Goal: Information Seeking & Learning: Learn about a topic

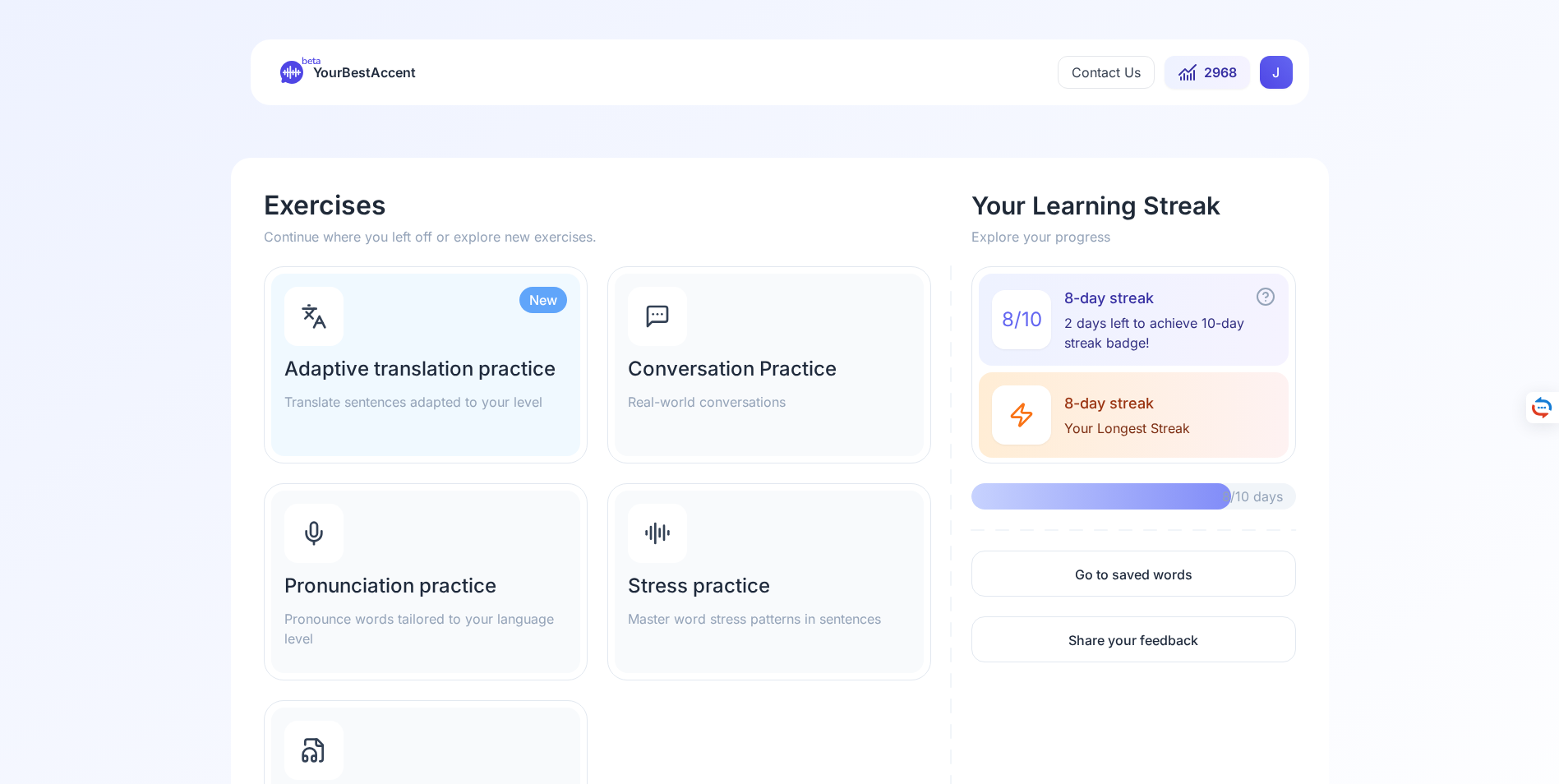
click at [409, 564] on div "Pronunciation practice Pronounce words tailored to your language level" at bounding box center [426, 582] width 309 height 182
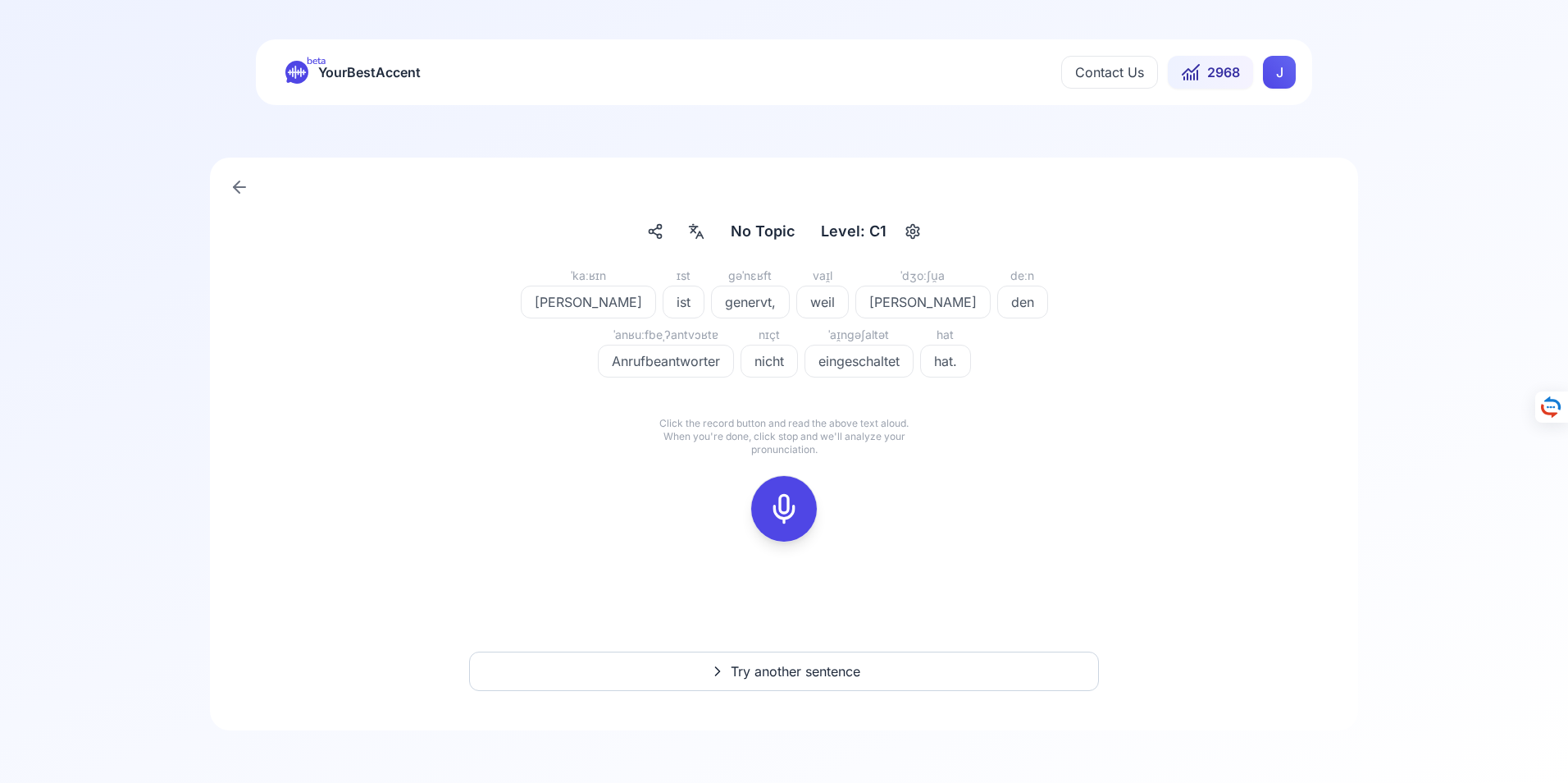
click at [785, 506] on icon at bounding box center [784, 509] width 33 height 33
click at [785, 513] on icon at bounding box center [784, 509] width 33 height 33
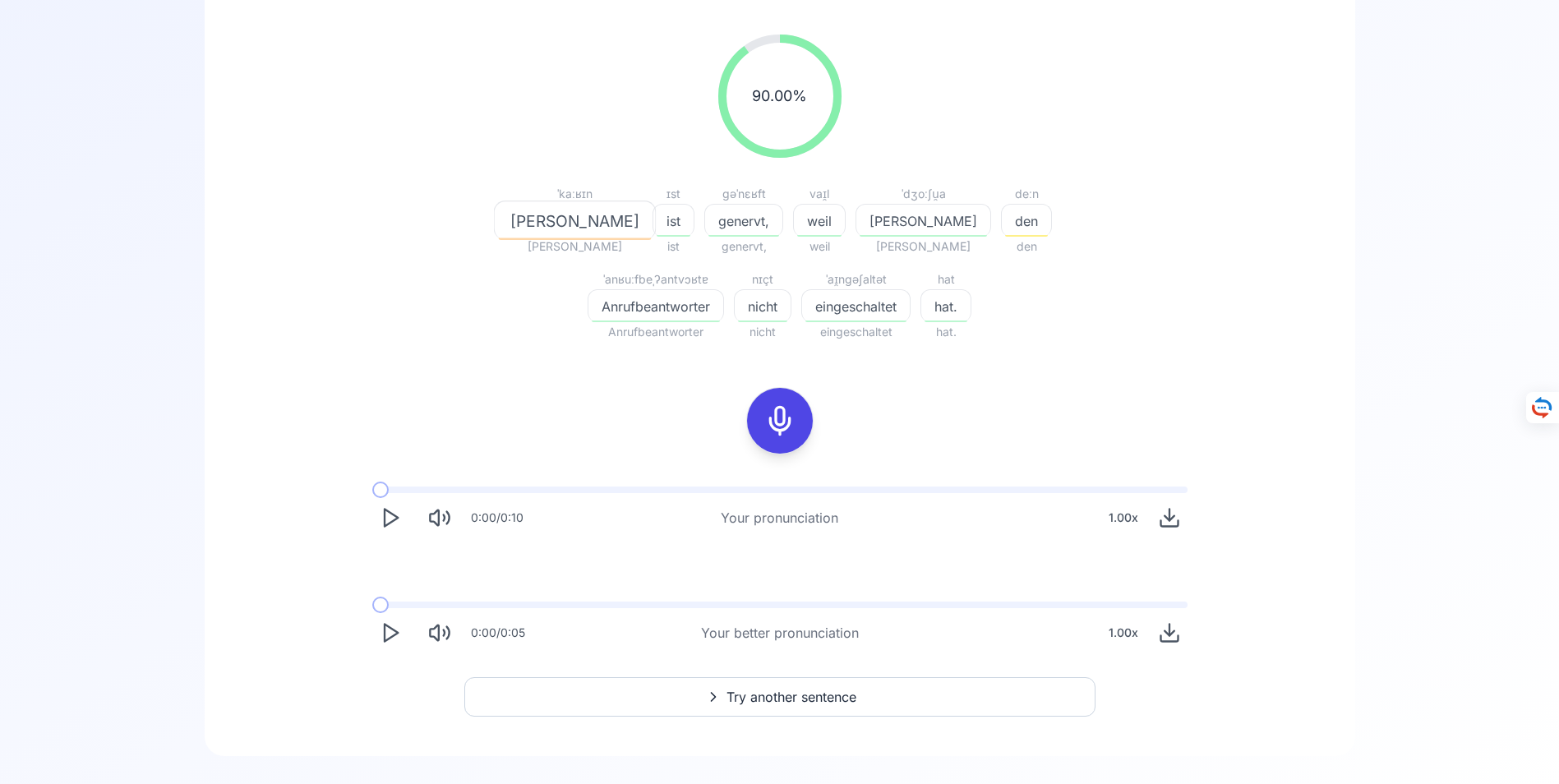
scroll to position [246, 0]
click at [388, 627] on icon "Play" at bounding box center [390, 631] width 23 height 23
click at [783, 693] on span "Try another sentence" at bounding box center [792, 695] width 130 height 19
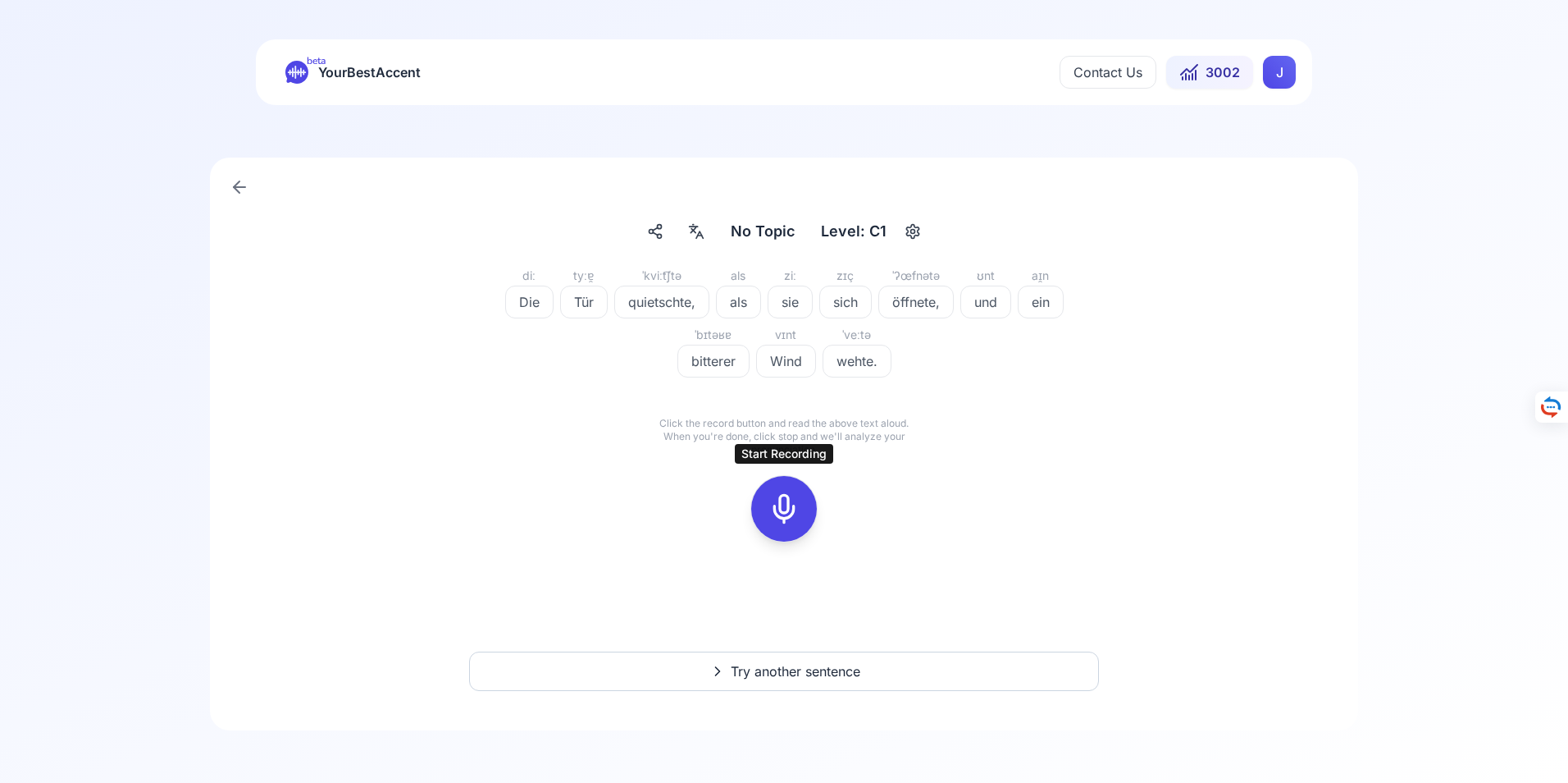
click at [787, 509] on icon at bounding box center [784, 509] width 33 height 33
click at [783, 510] on icon at bounding box center [784, 509] width 33 height 33
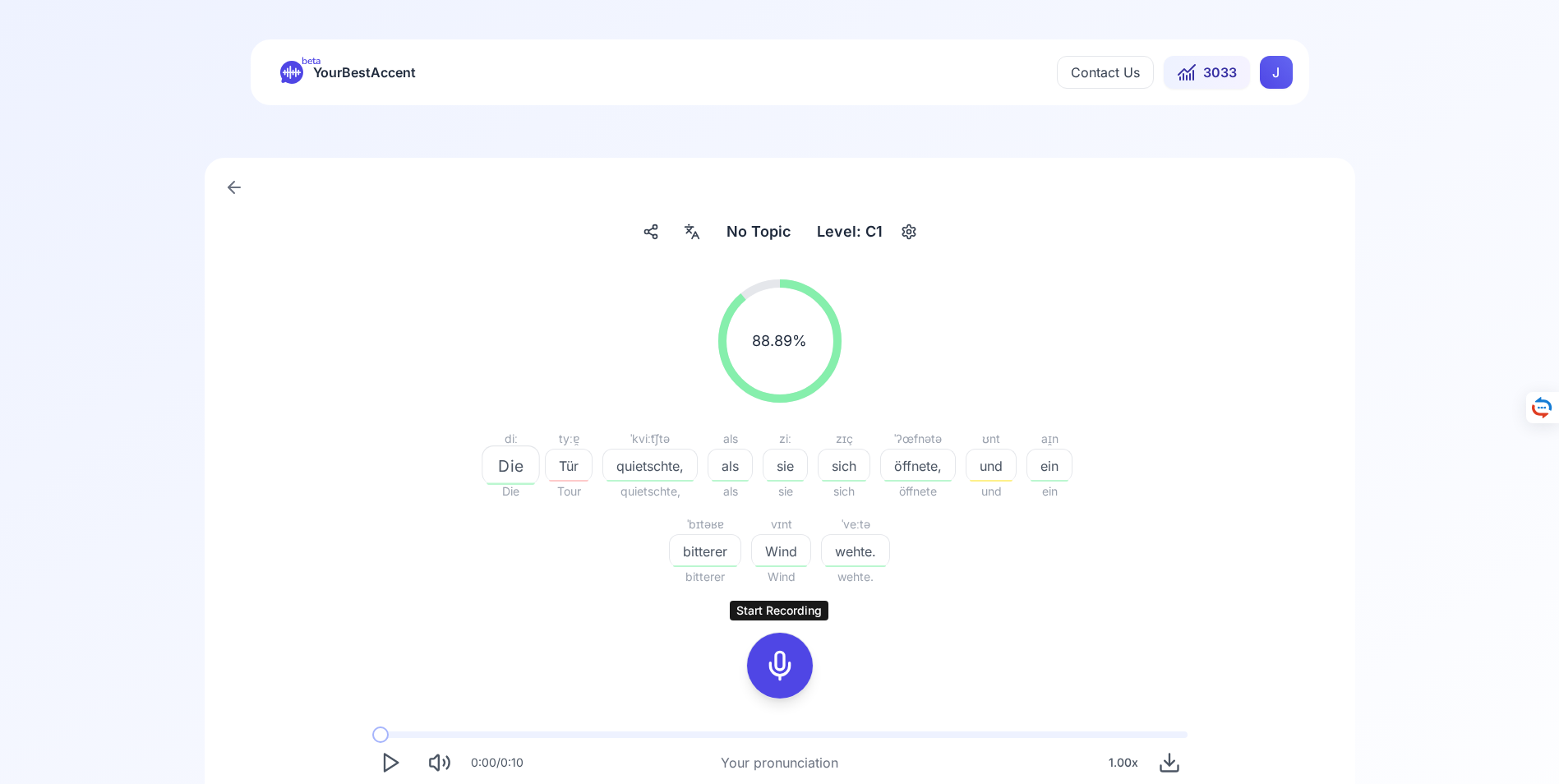
click at [784, 664] on icon at bounding box center [779, 665] width 33 height 33
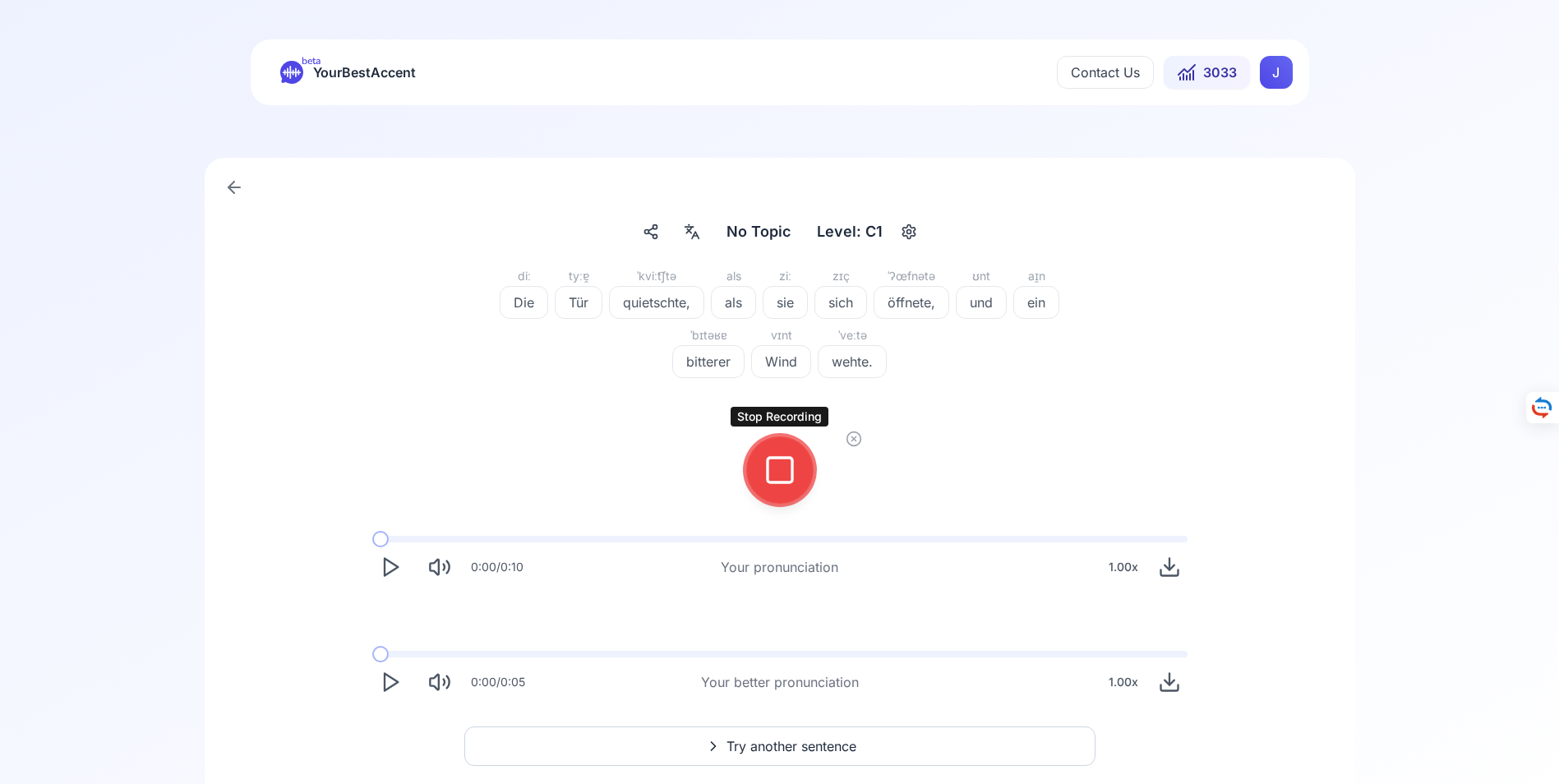
click at [781, 470] on icon at bounding box center [779, 470] width 33 height 33
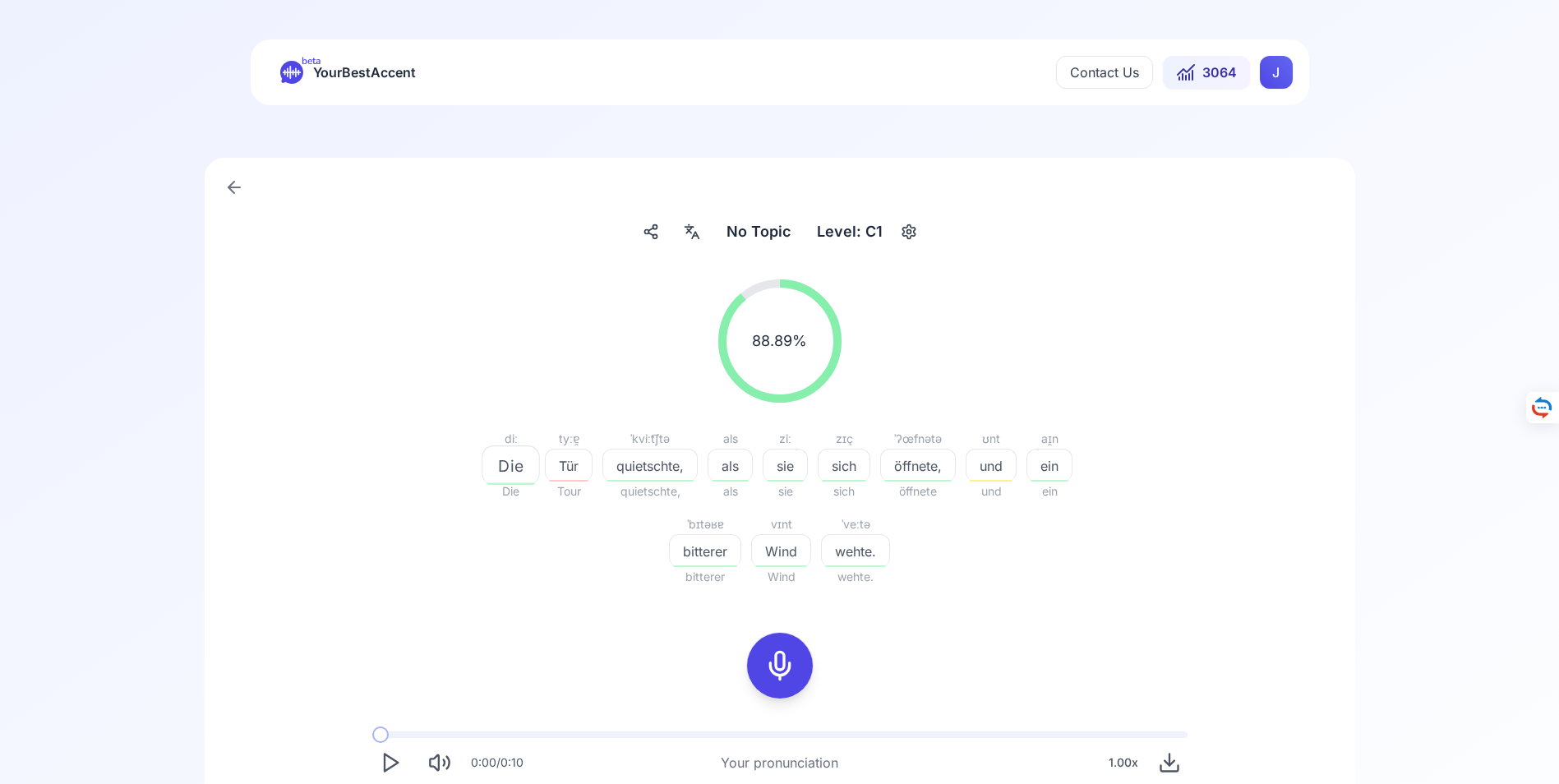
click at [774, 665] on icon at bounding box center [779, 665] width 33 height 33
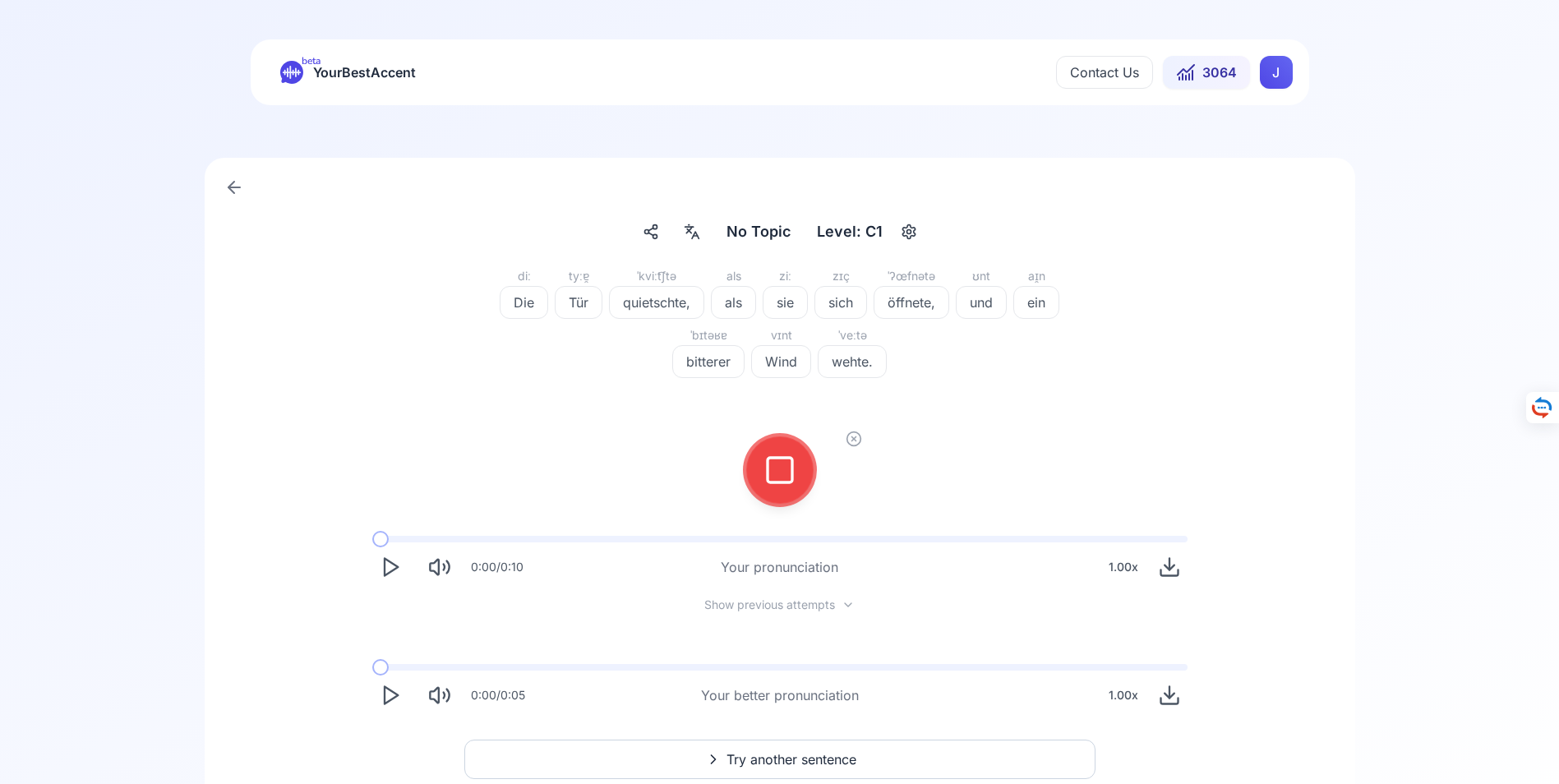
click at [780, 471] on icon at bounding box center [779, 470] width 33 height 33
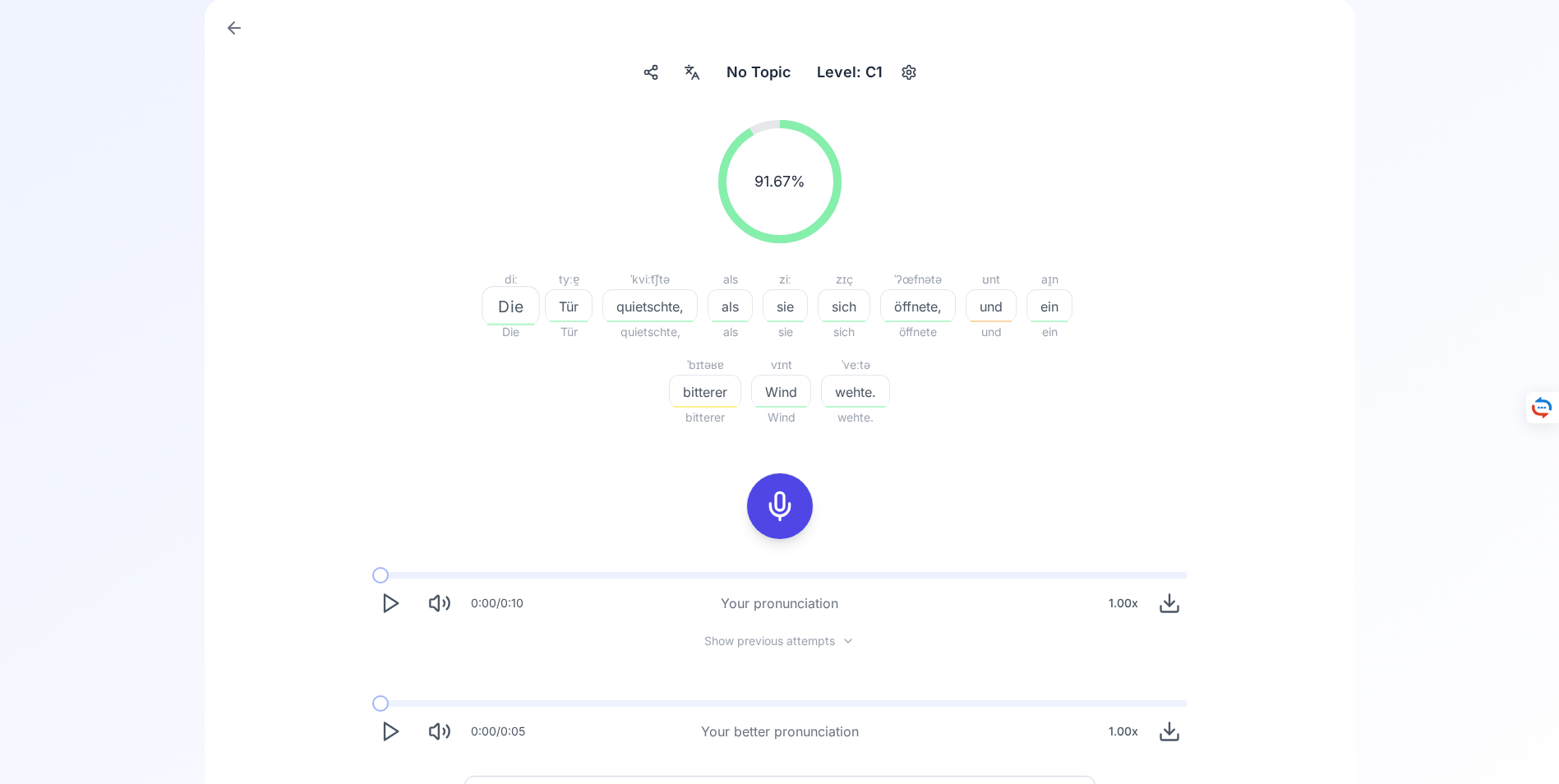
scroll to position [164, 0]
click at [390, 725] on icon "Play" at bounding box center [390, 726] width 23 height 23
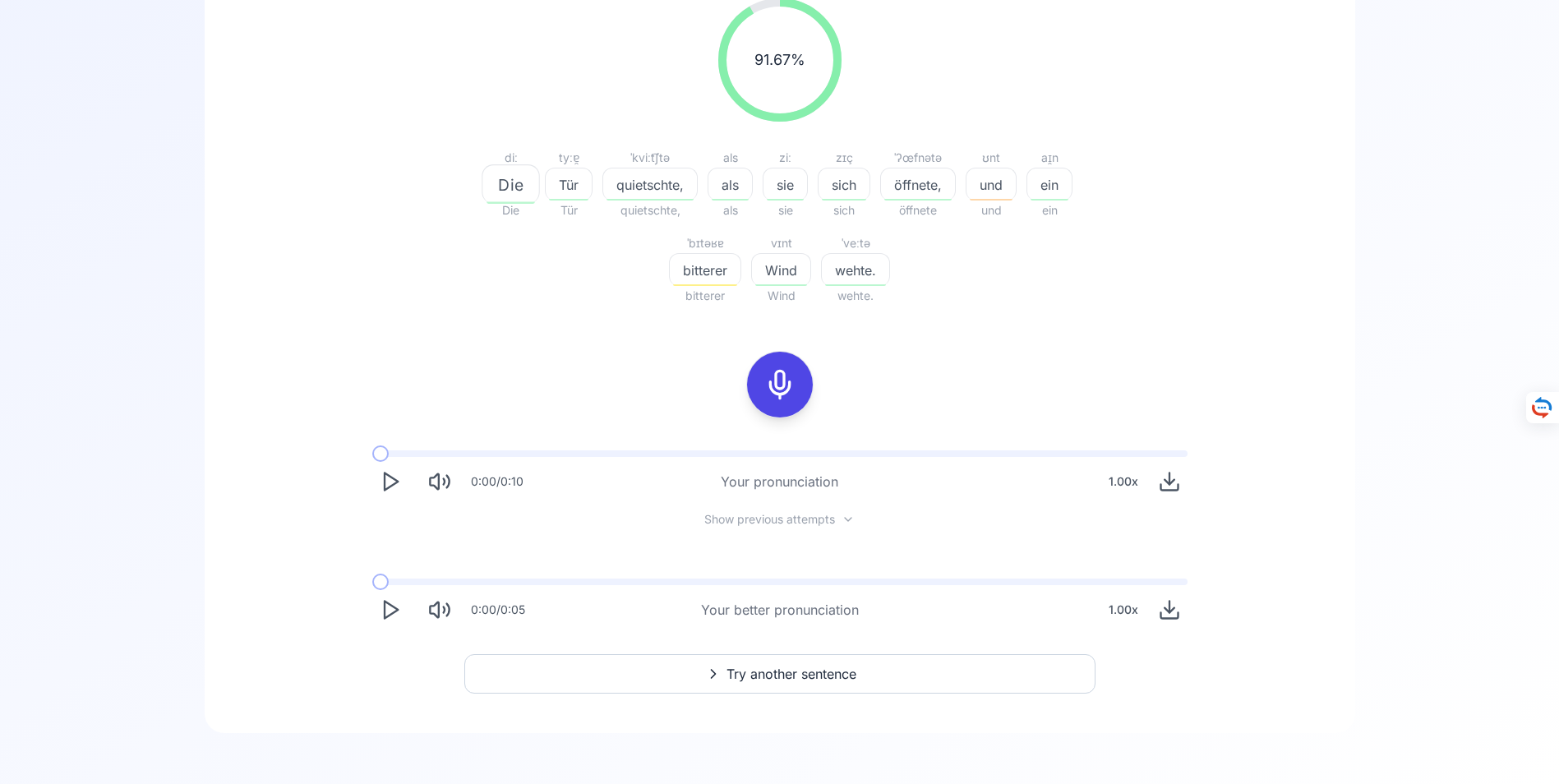
scroll to position [282, 0]
click at [776, 673] on span "Try another sentence" at bounding box center [792, 672] width 130 height 19
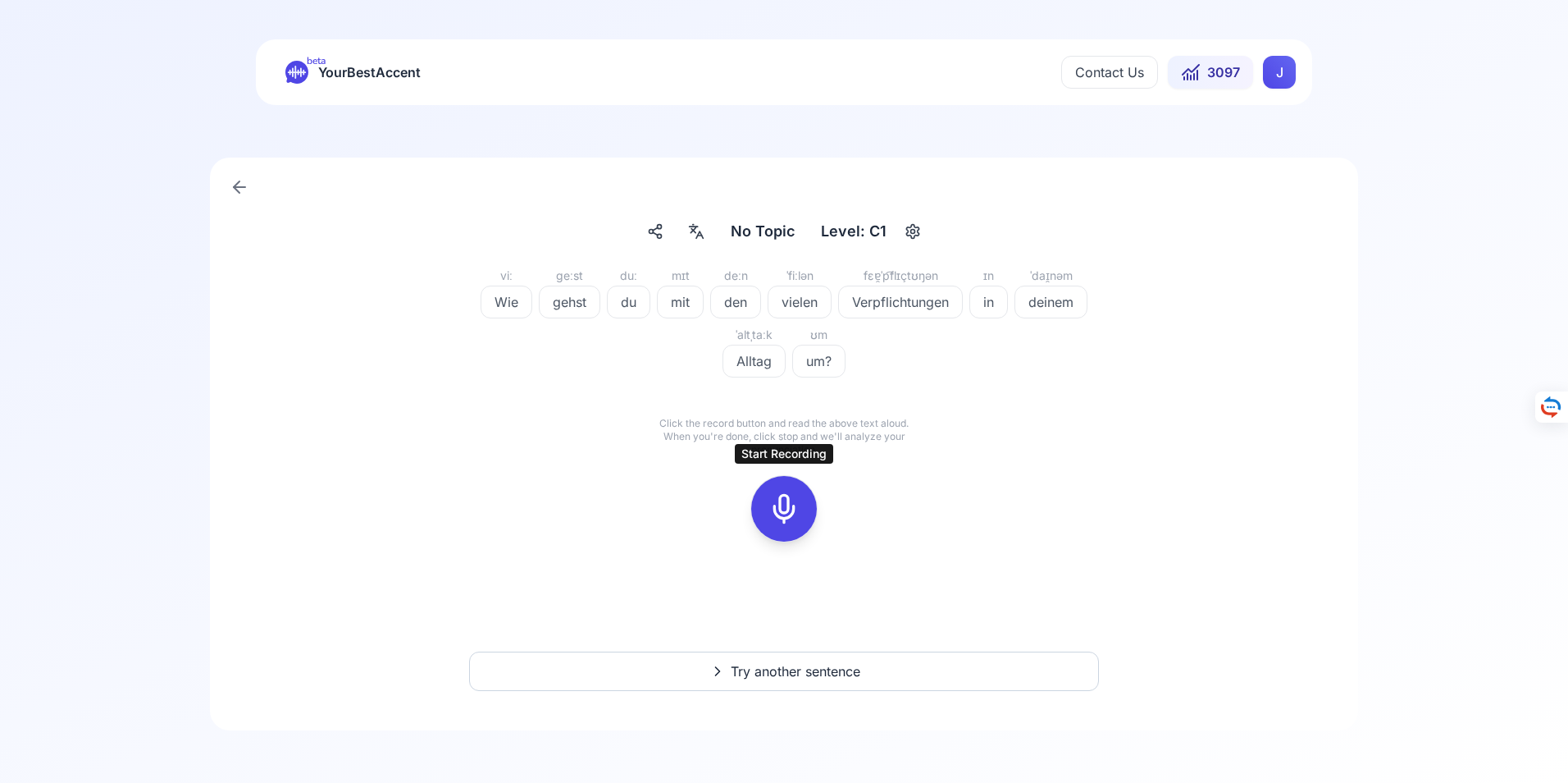
click at [784, 507] on icon at bounding box center [784, 509] width 33 height 33
click at [784, 507] on icon at bounding box center [784, 509] width 33 height 33
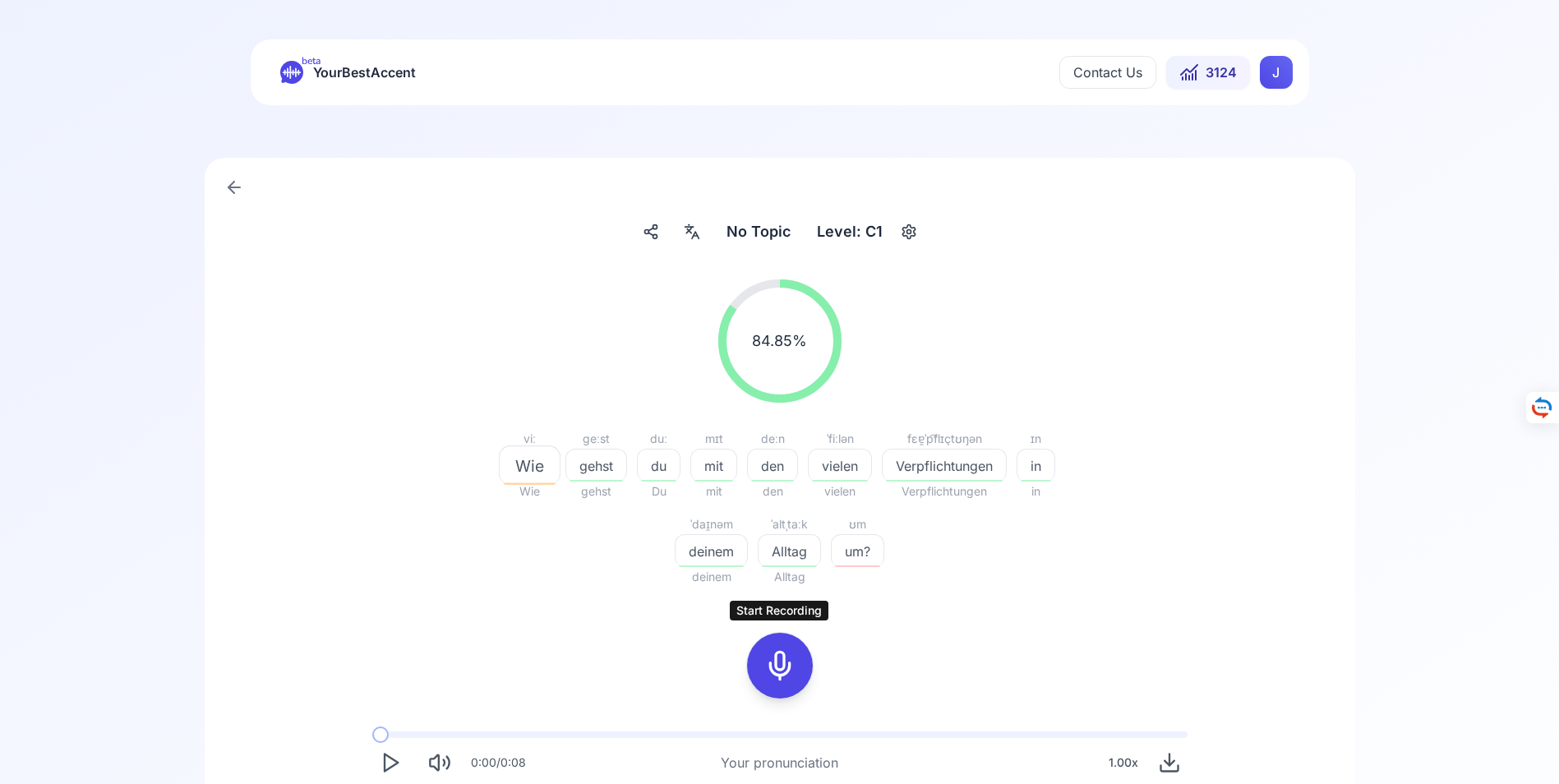
click at [787, 663] on icon at bounding box center [779, 665] width 33 height 33
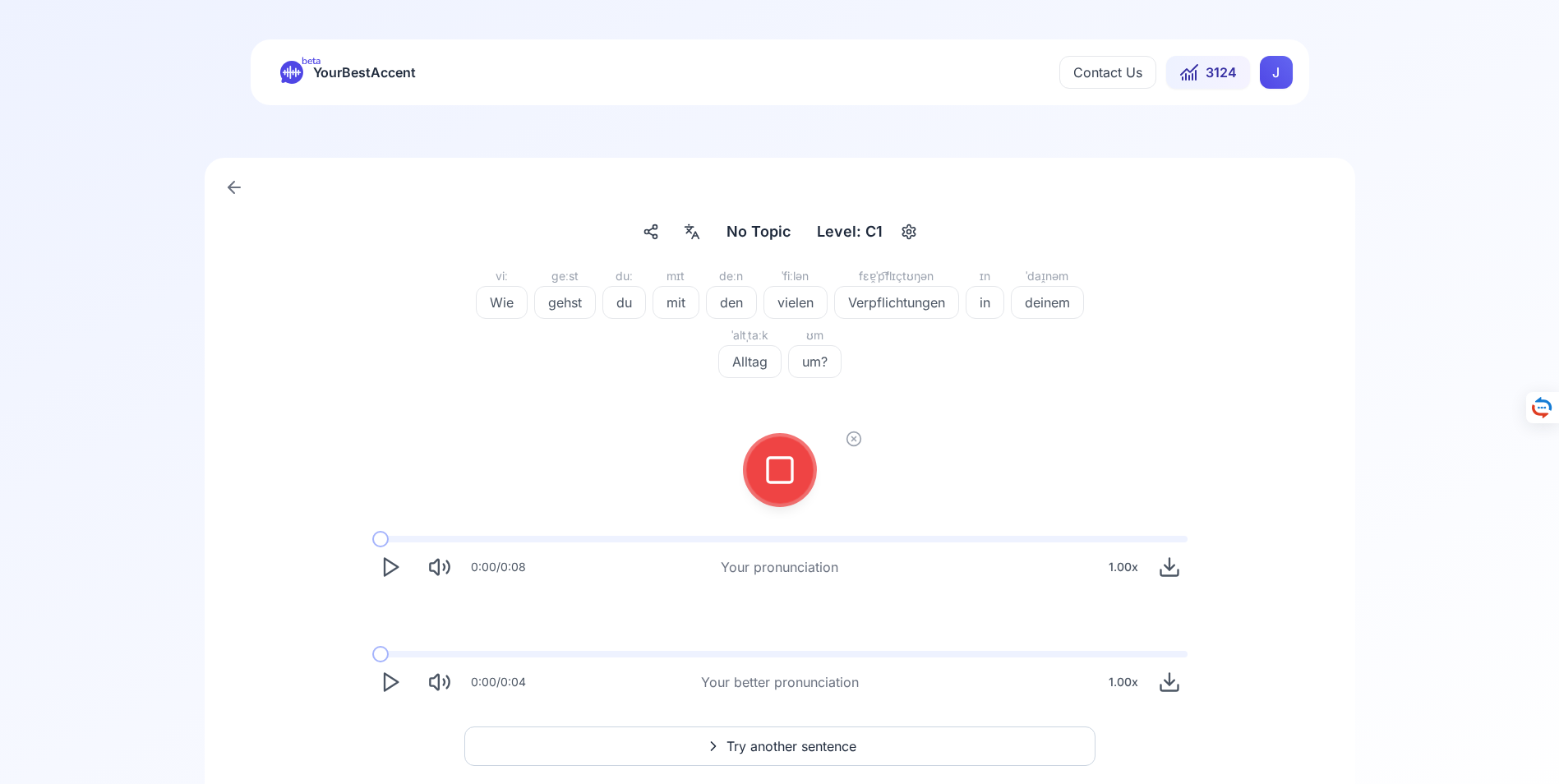
click at [784, 468] on icon at bounding box center [779, 470] width 33 height 33
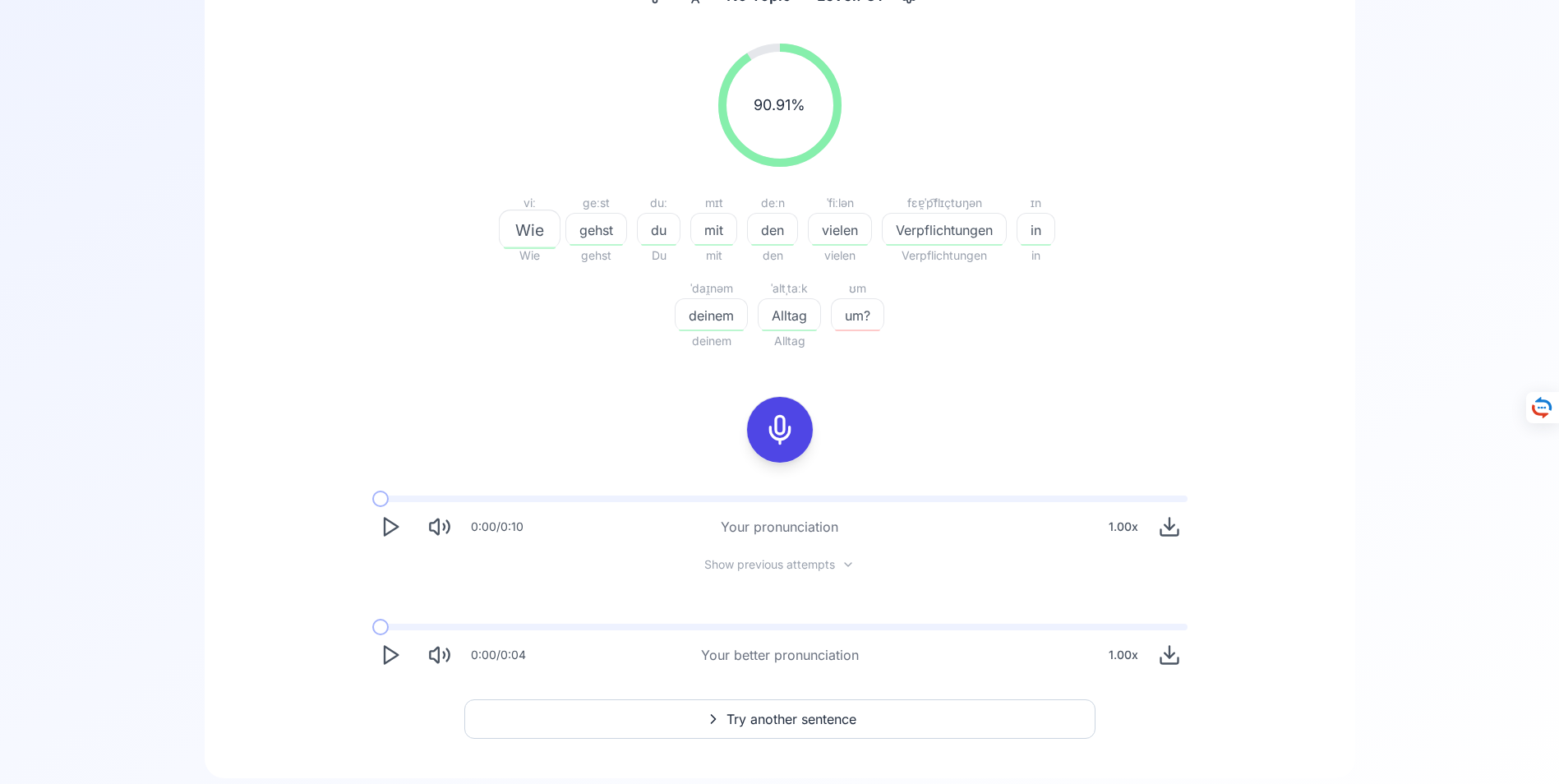
scroll to position [246, 0]
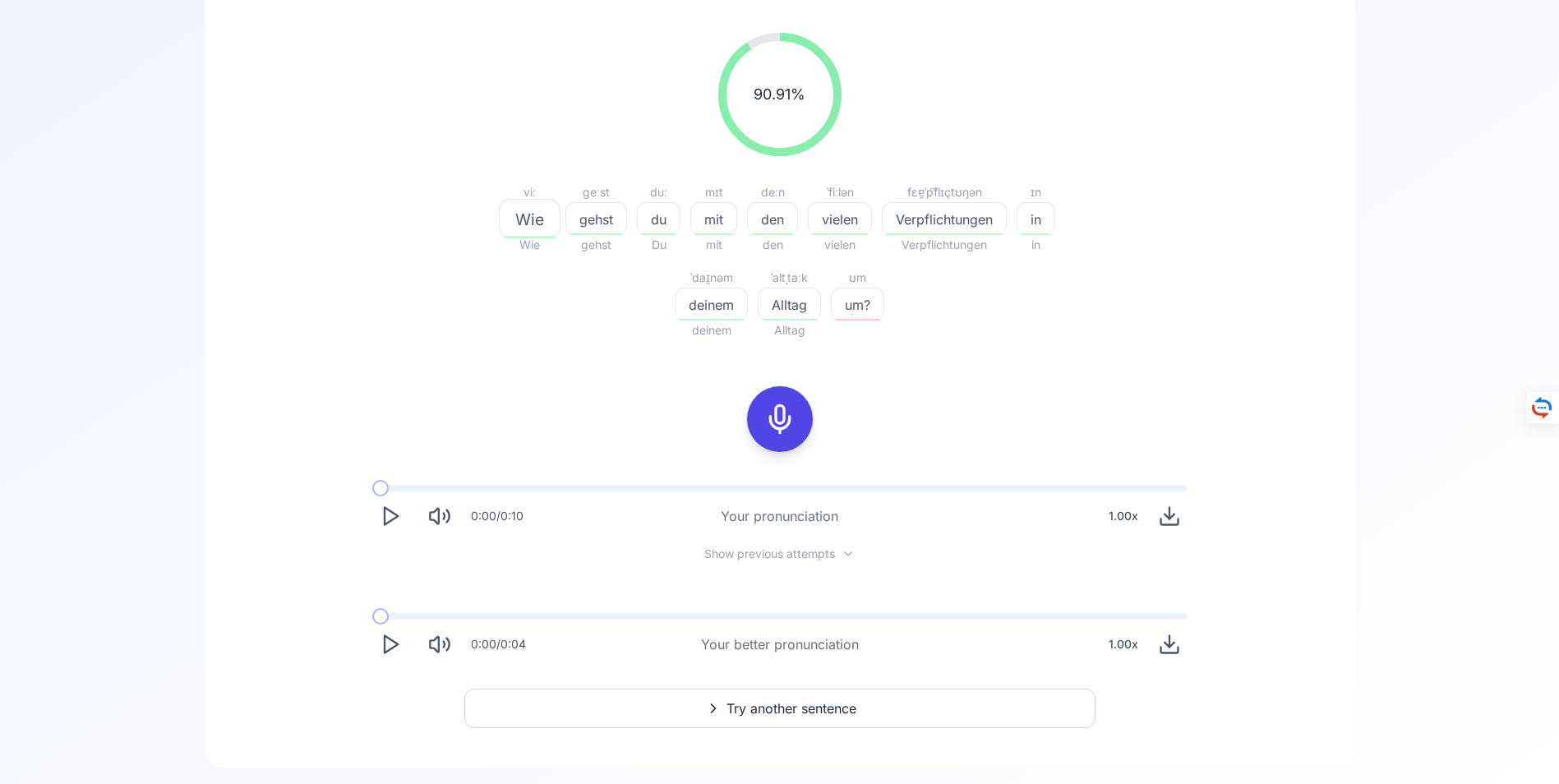
click at [390, 642] on icon "Play" at bounding box center [390, 643] width 23 height 23
click at [778, 416] on icon at bounding box center [779, 419] width 33 height 33
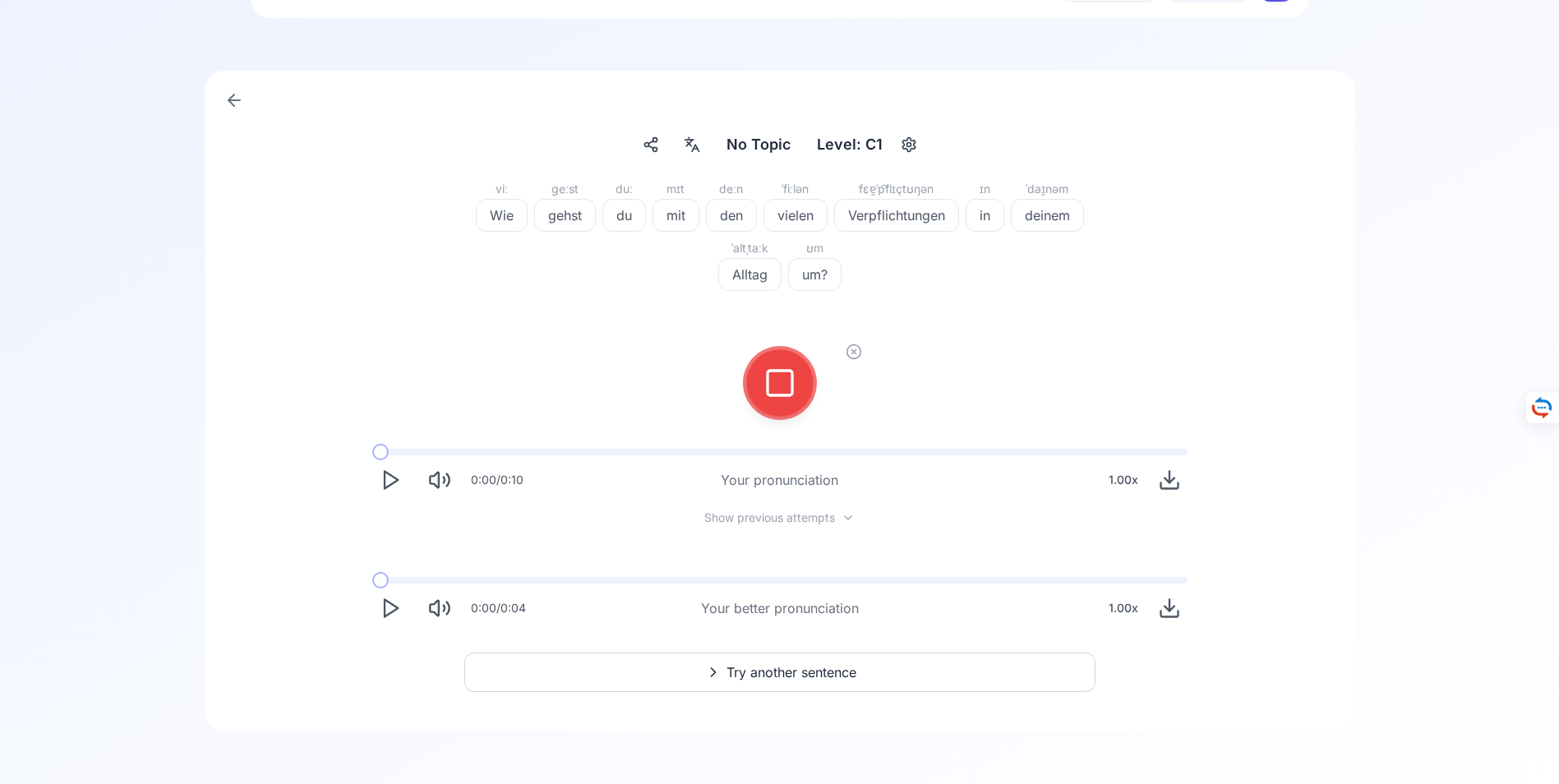
scroll to position [87, 0]
click at [767, 382] on rect at bounding box center [779, 383] width 24 height 24
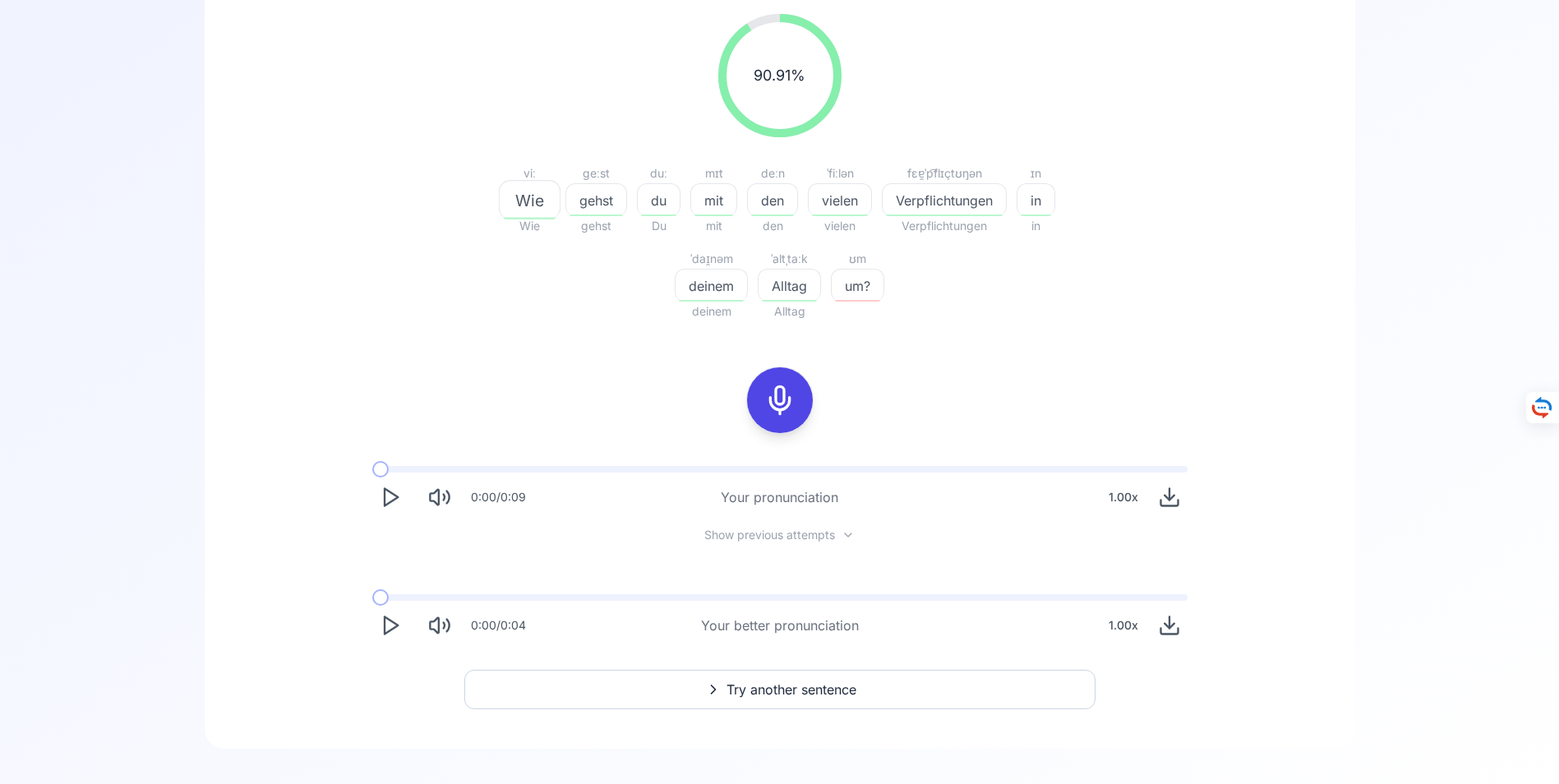
scroll to position [282, 0]
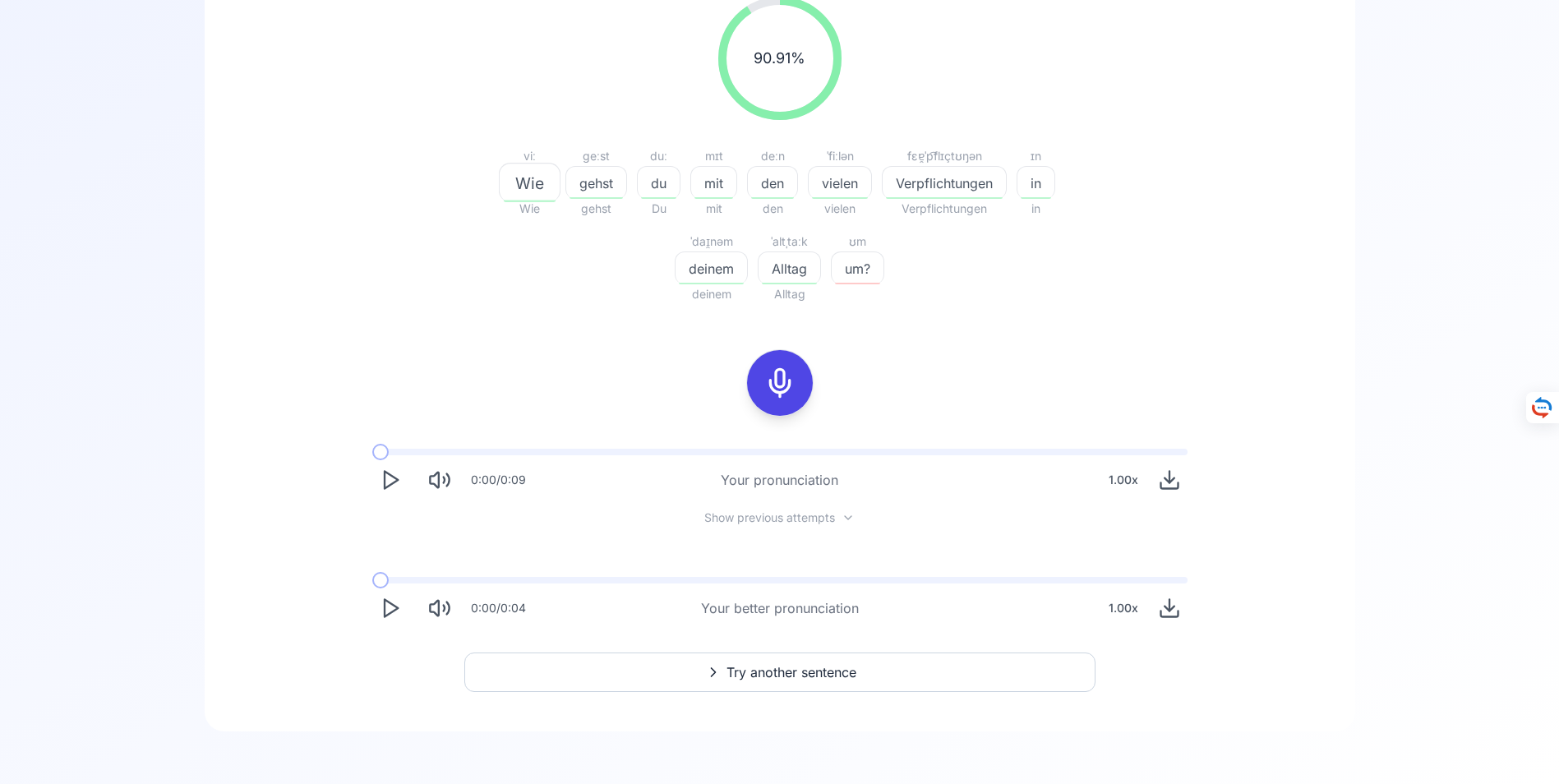
click at [768, 668] on span "Try another sentence" at bounding box center [792, 672] width 130 height 19
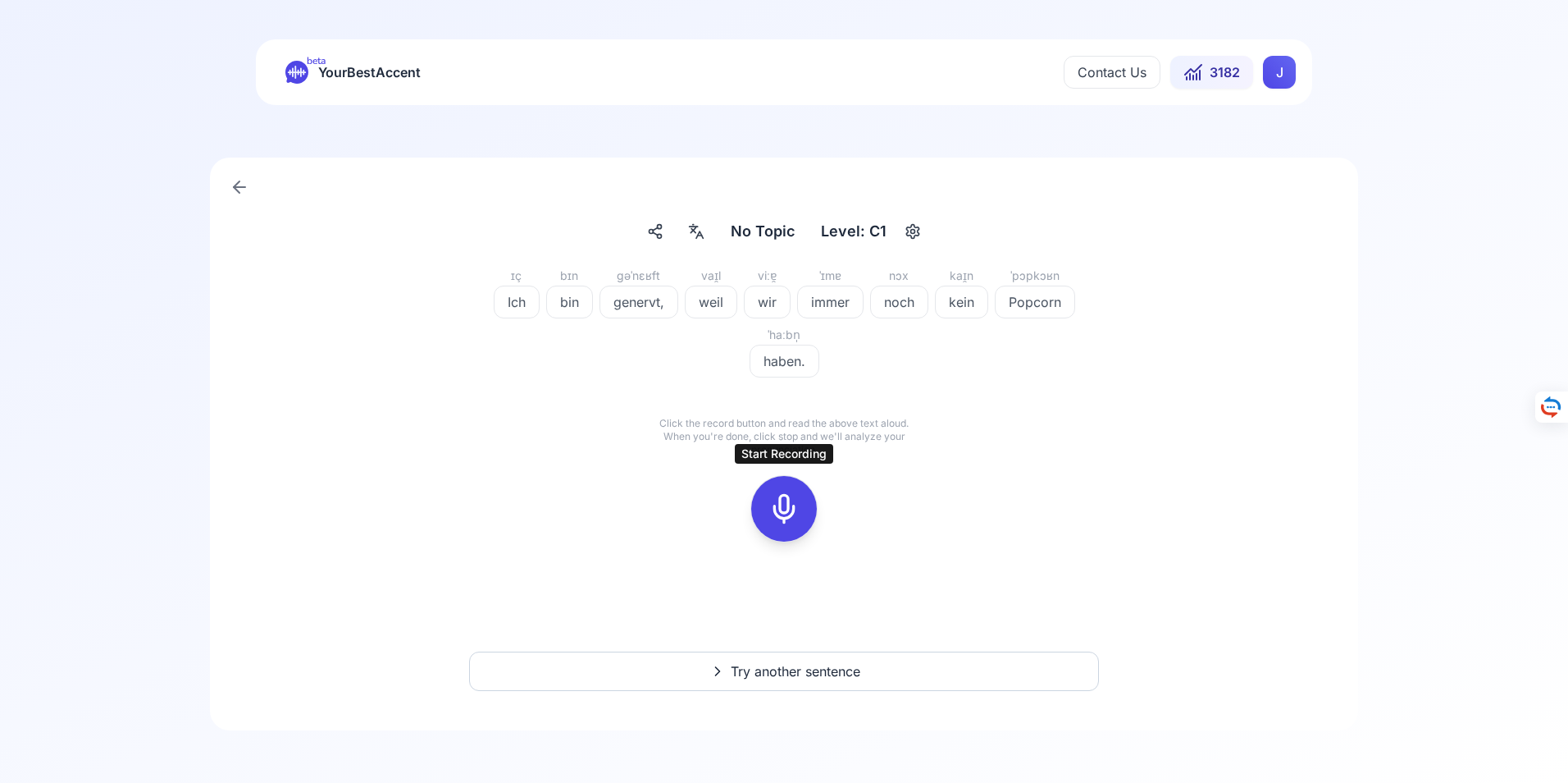
click at [786, 510] on icon at bounding box center [784, 509] width 33 height 33
click at [784, 510] on icon at bounding box center [784, 509] width 33 height 33
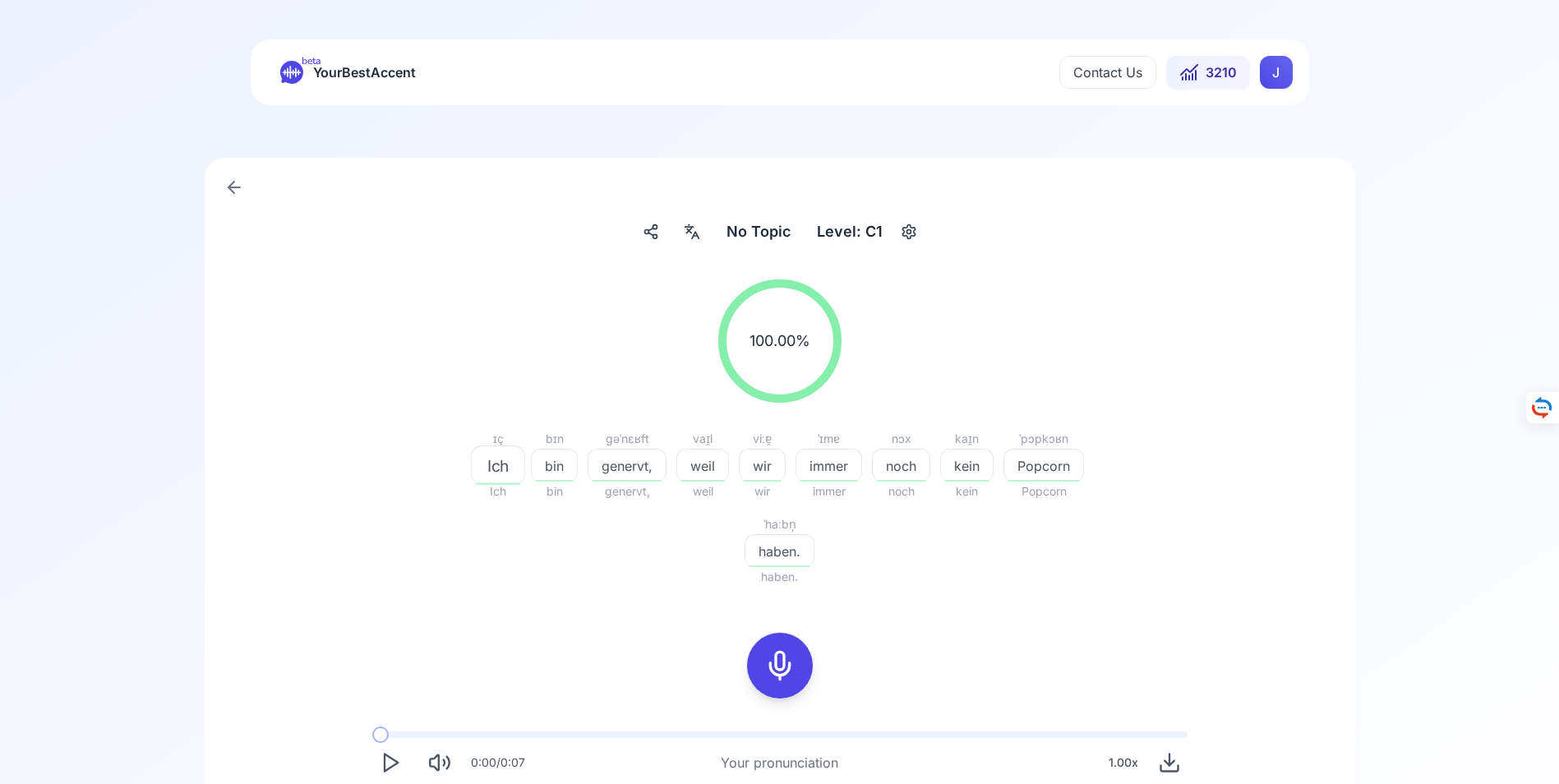
click at [784, 668] on icon at bounding box center [779, 665] width 33 height 33
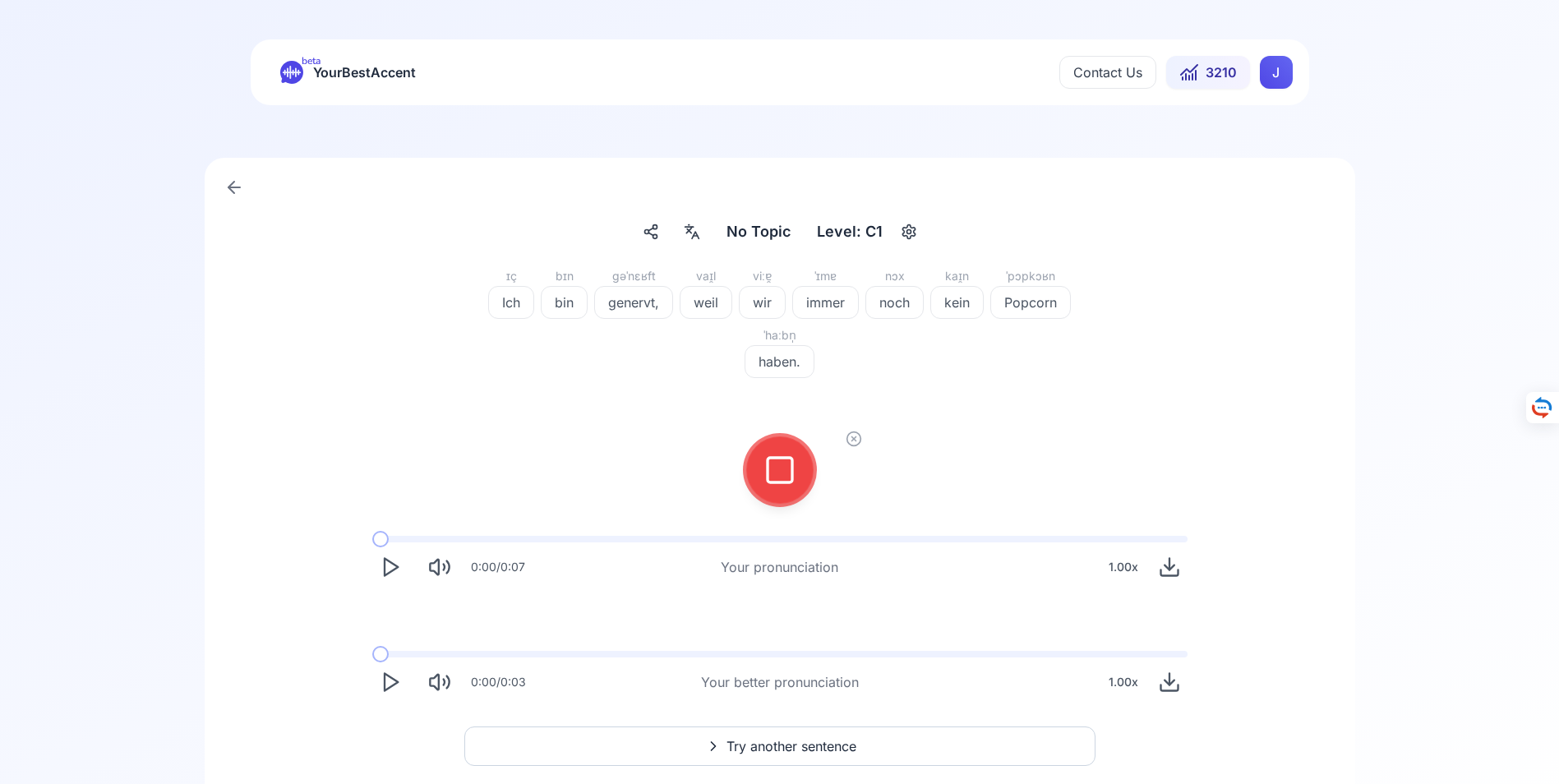
click at [782, 744] on span "Try another sentence" at bounding box center [792, 745] width 130 height 19
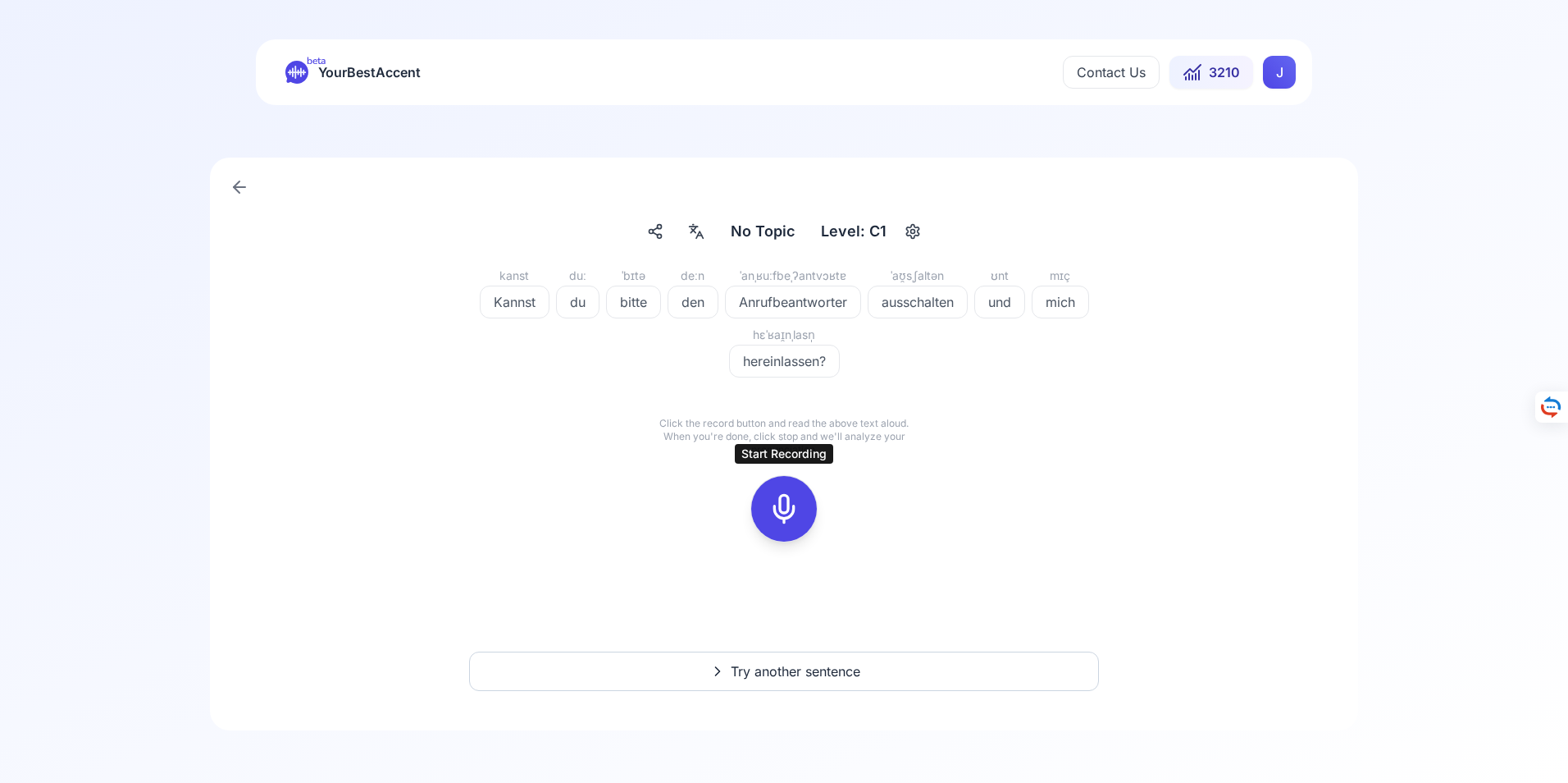
click at [789, 515] on icon at bounding box center [784, 509] width 33 height 33
click at [787, 509] on icon at bounding box center [784, 509] width 33 height 33
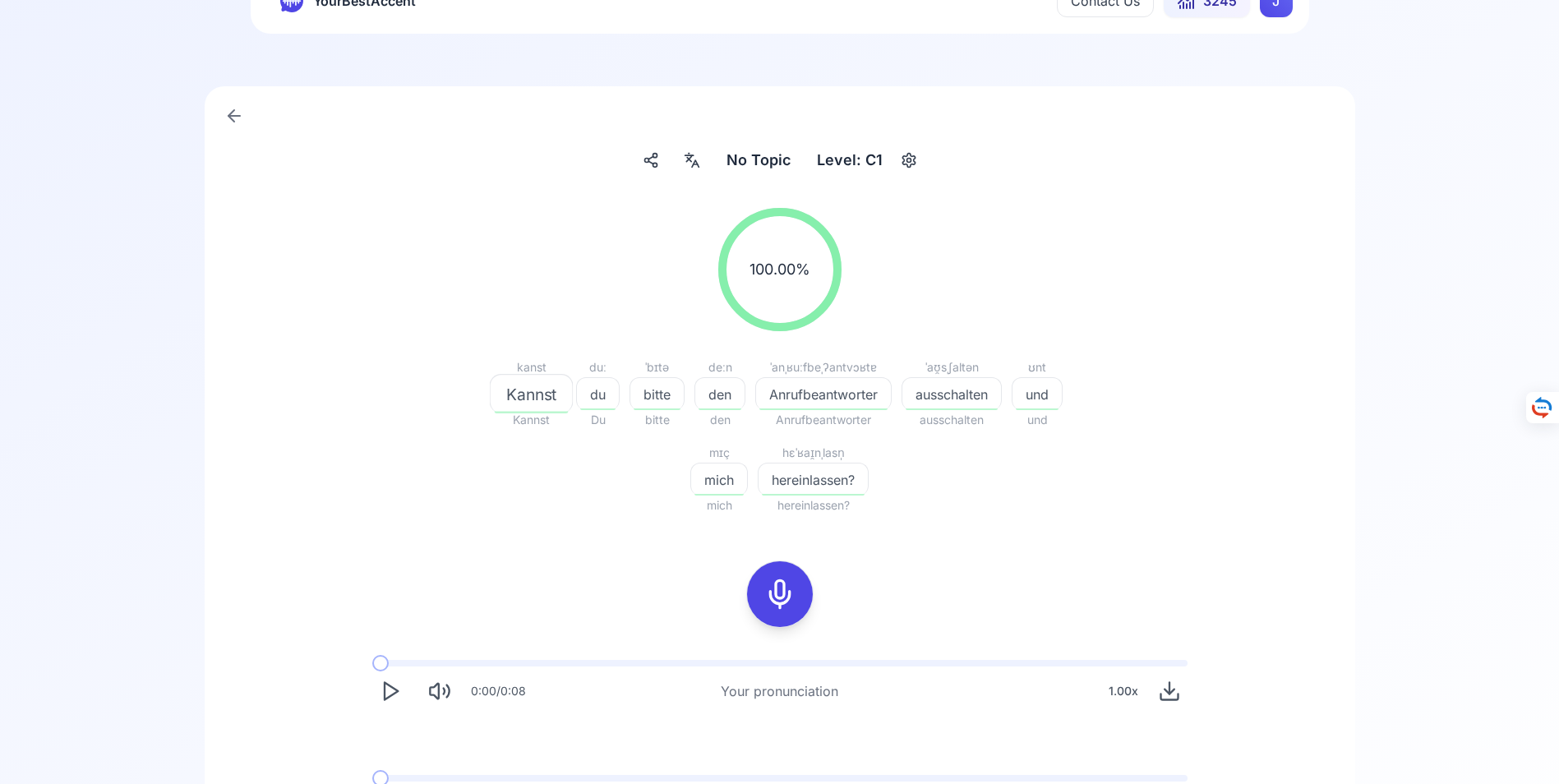
scroll to position [246, 0]
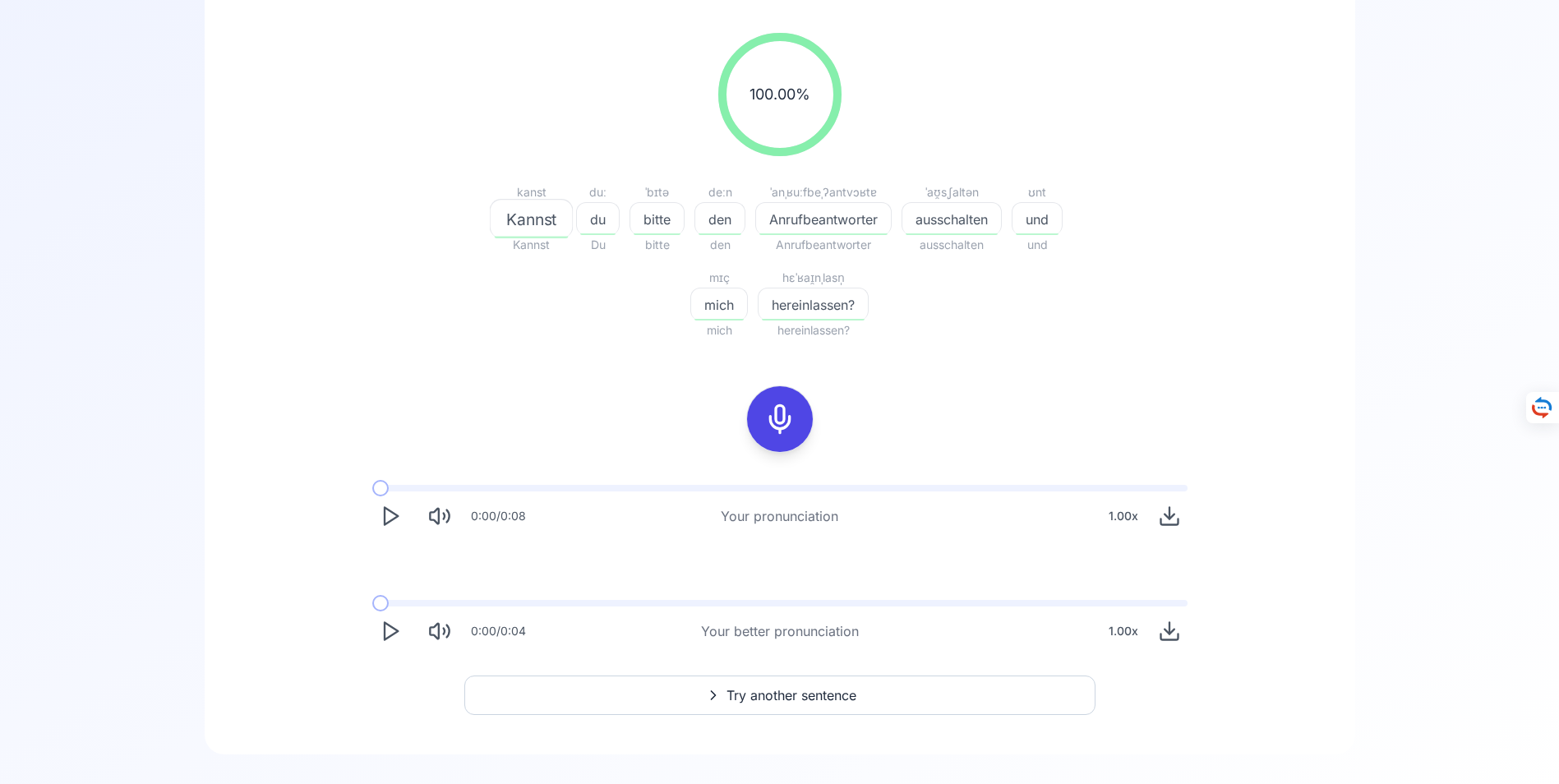
click at [390, 630] on icon "Play" at bounding box center [390, 631] width 23 height 23
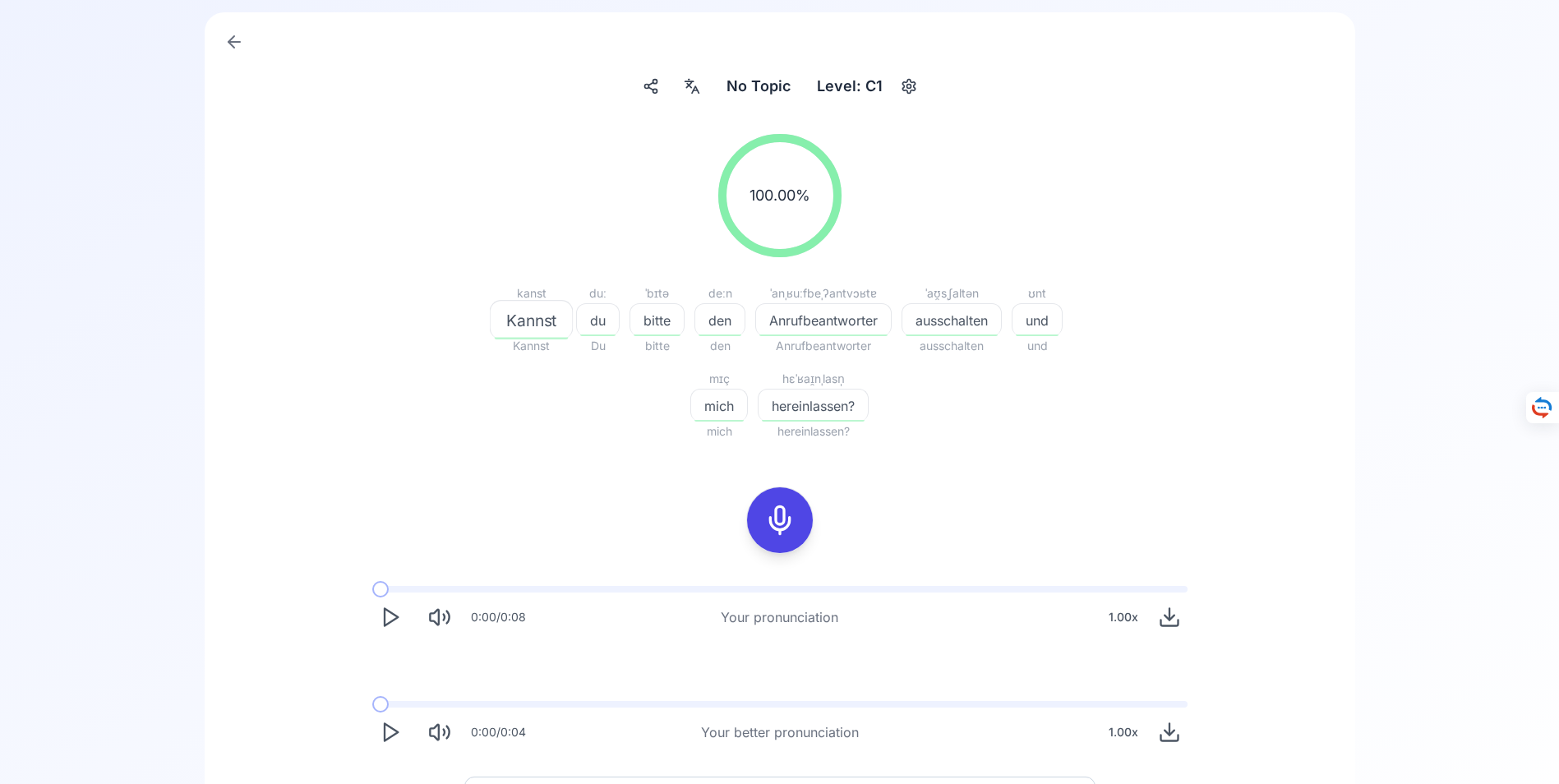
scroll to position [0, 0]
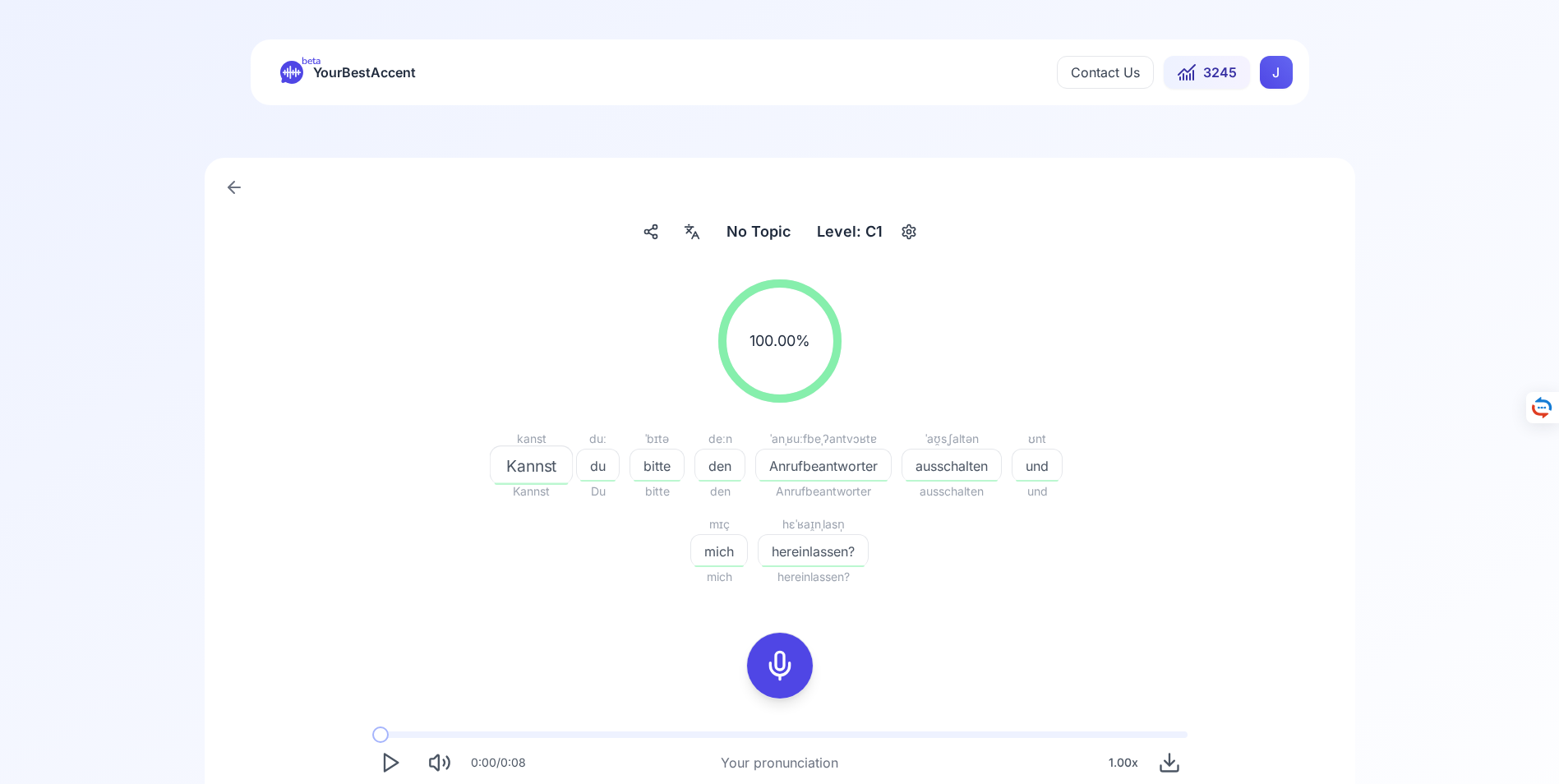
click at [233, 185] on icon at bounding box center [234, 187] width 19 height 19
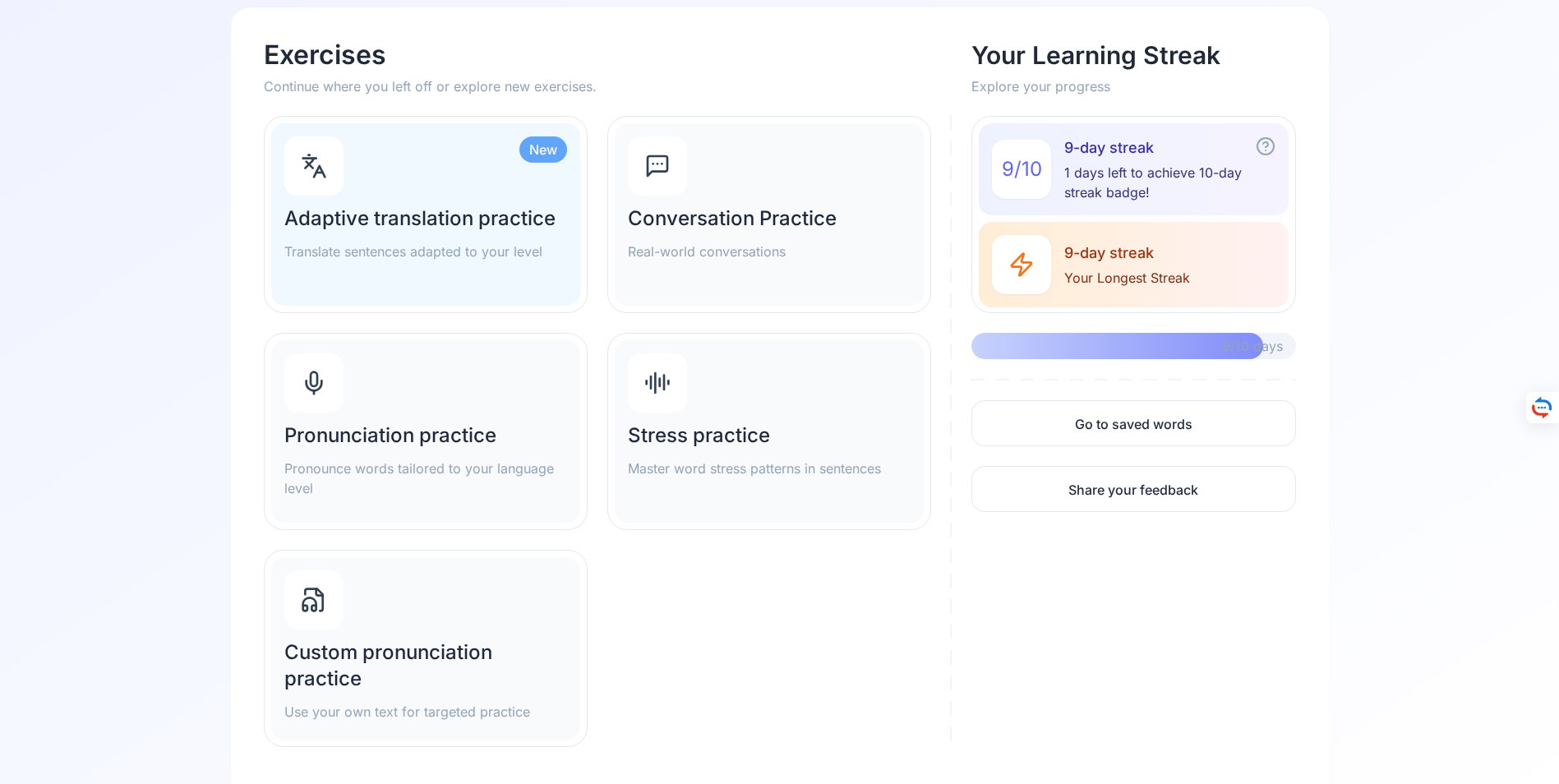
scroll to position [164, 0]
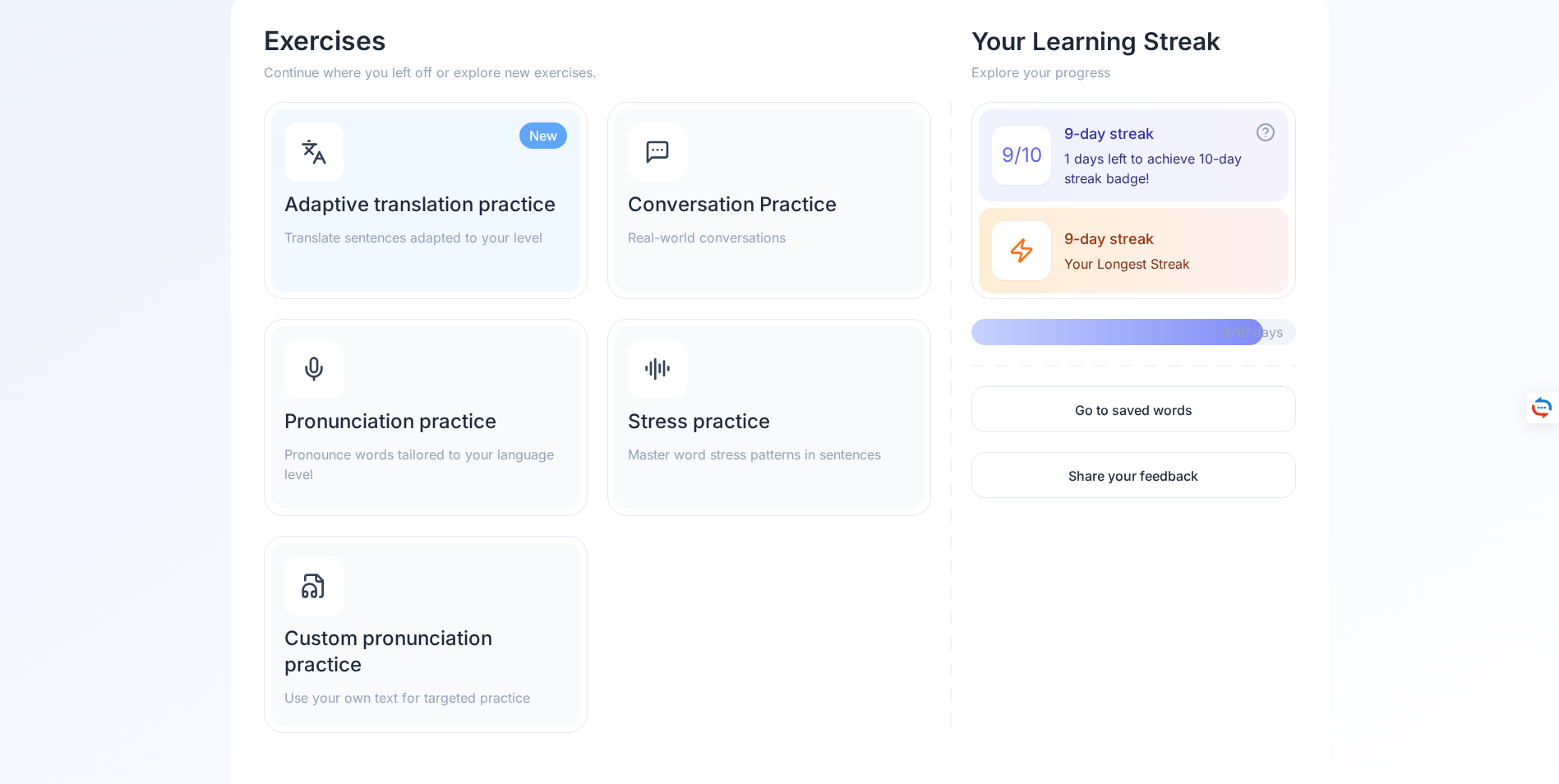
click at [395, 191] on h2 "Adaptive translation practice" at bounding box center [425, 204] width 282 height 26
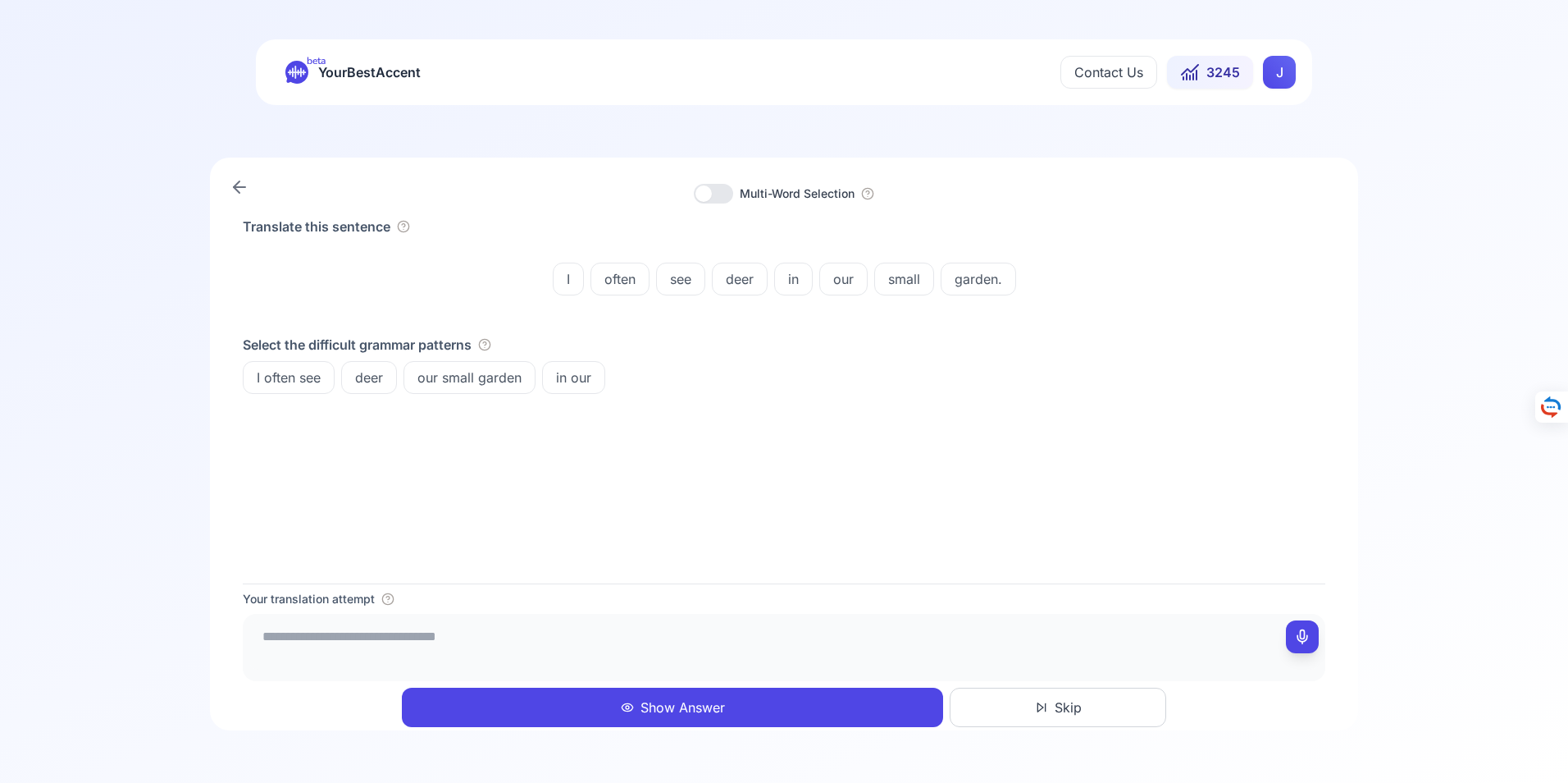
click at [1306, 634] on icon at bounding box center [1302, 637] width 16 height 16
click at [1304, 637] on icon at bounding box center [1302, 637] width 16 height 16
type textarea "**********"
click at [681, 703] on button "Show Answer" at bounding box center [672, 707] width 541 height 40
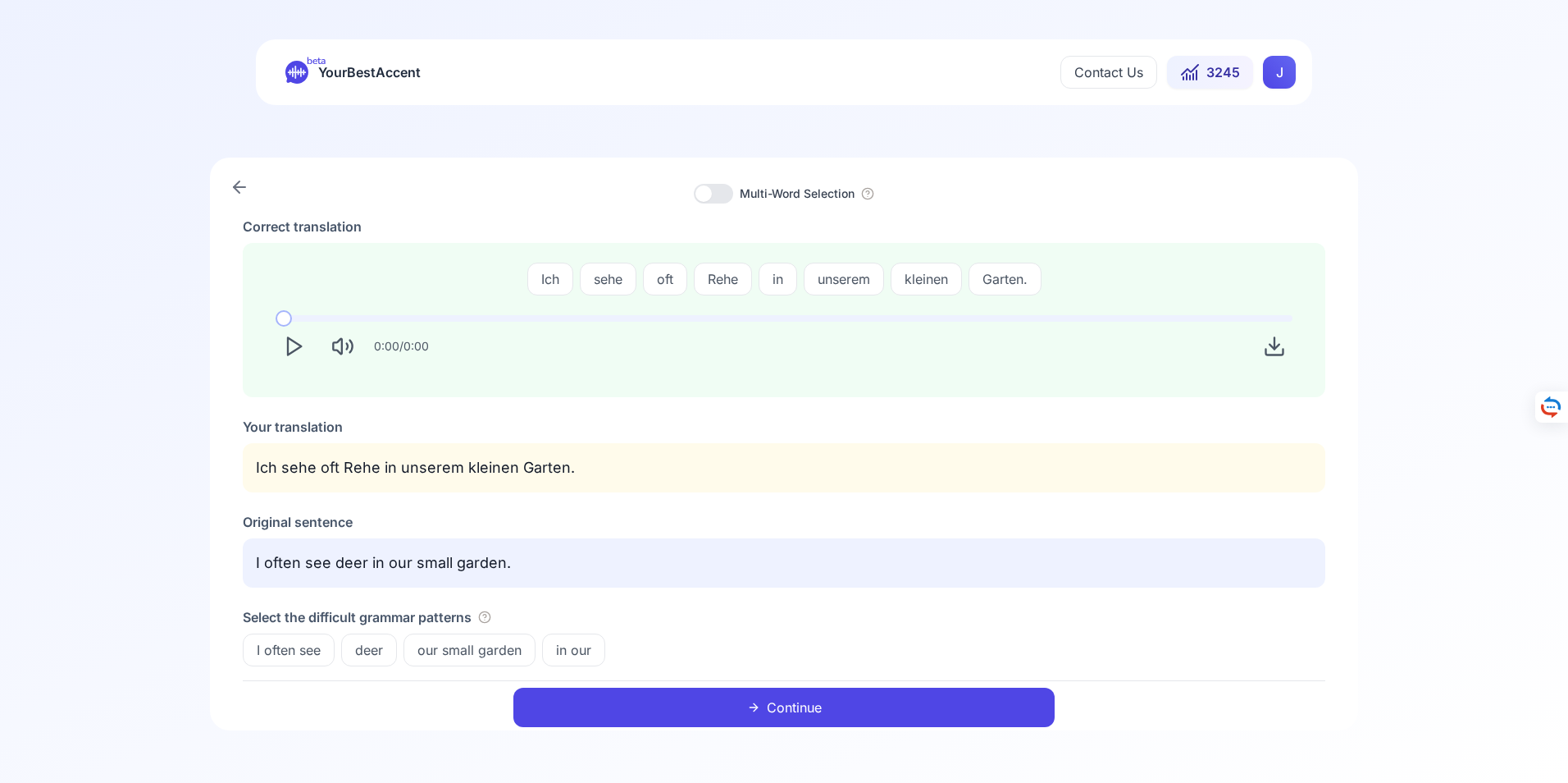
click at [800, 703] on button "Continue" at bounding box center [784, 707] width 541 height 40
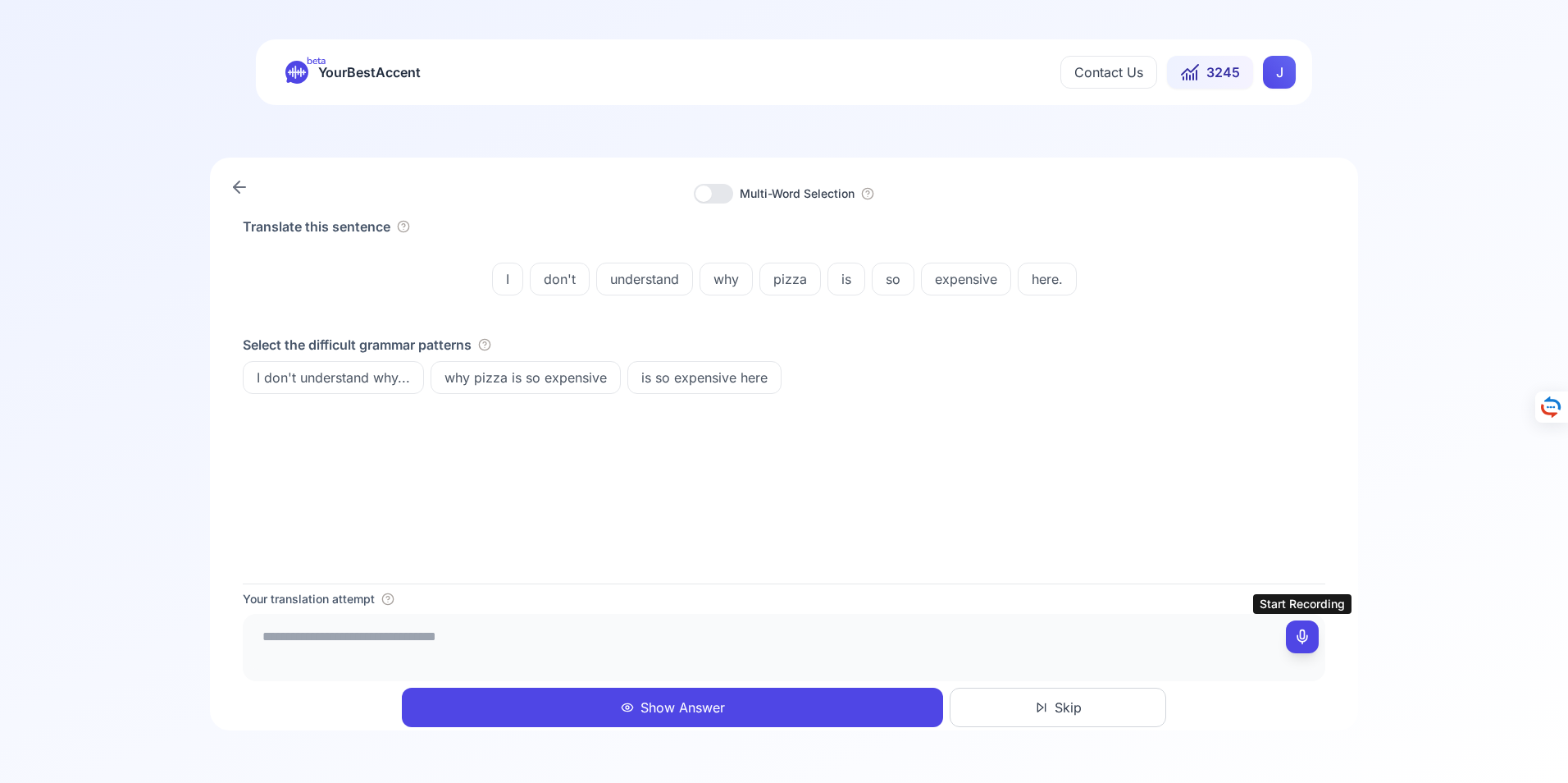
click at [1303, 631] on icon at bounding box center [1302, 637] width 16 height 16
click at [1300, 639] on icon at bounding box center [1302, 637] width 16 height 16
type textarea "**********"
click at [676, 706] on button "Show Answer" at bounding box center [672, 707] width 541 height 40
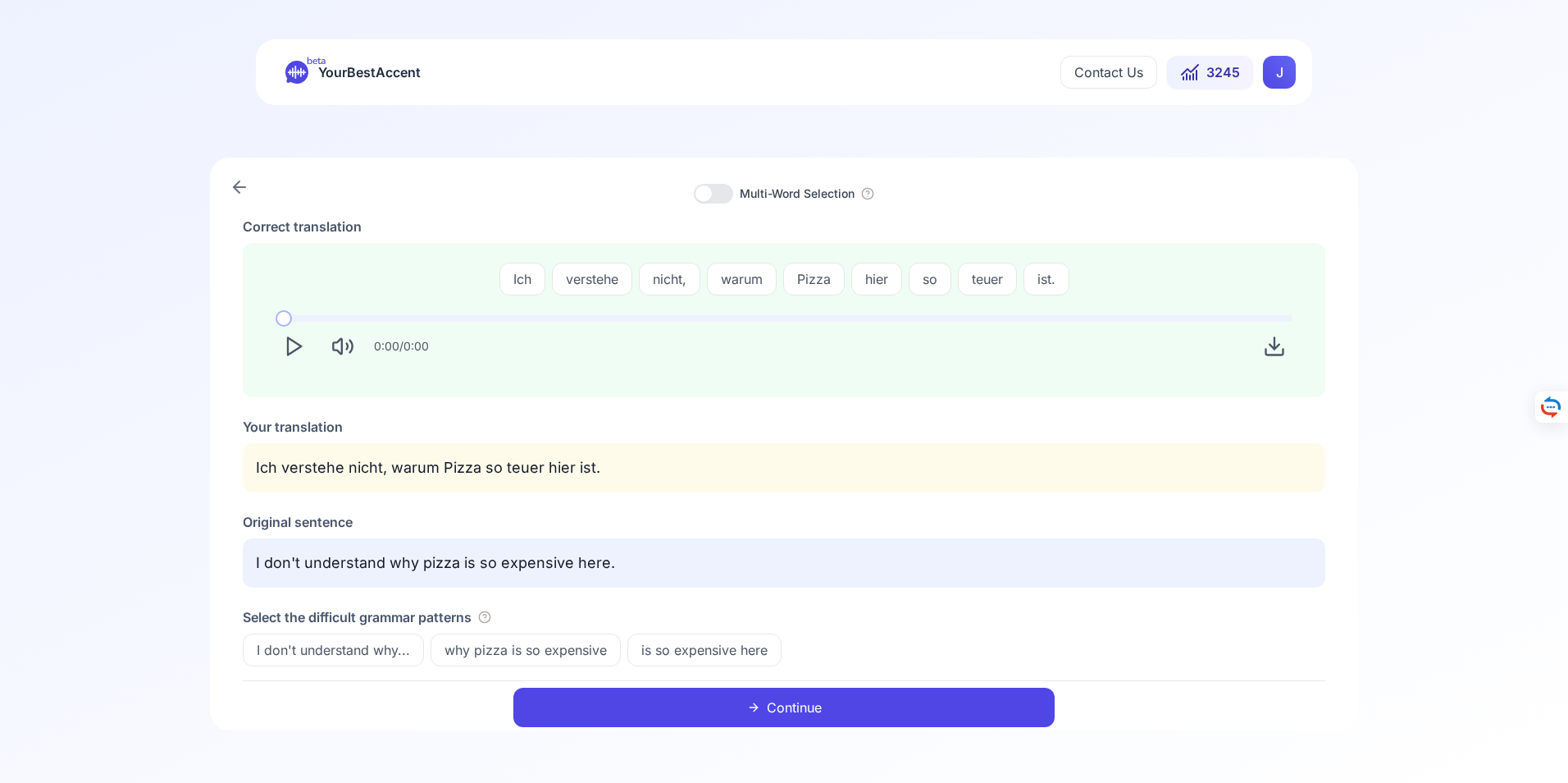
click at [801, 703] on button "Continue" at bounding box center [784, 707] width 541 height 40
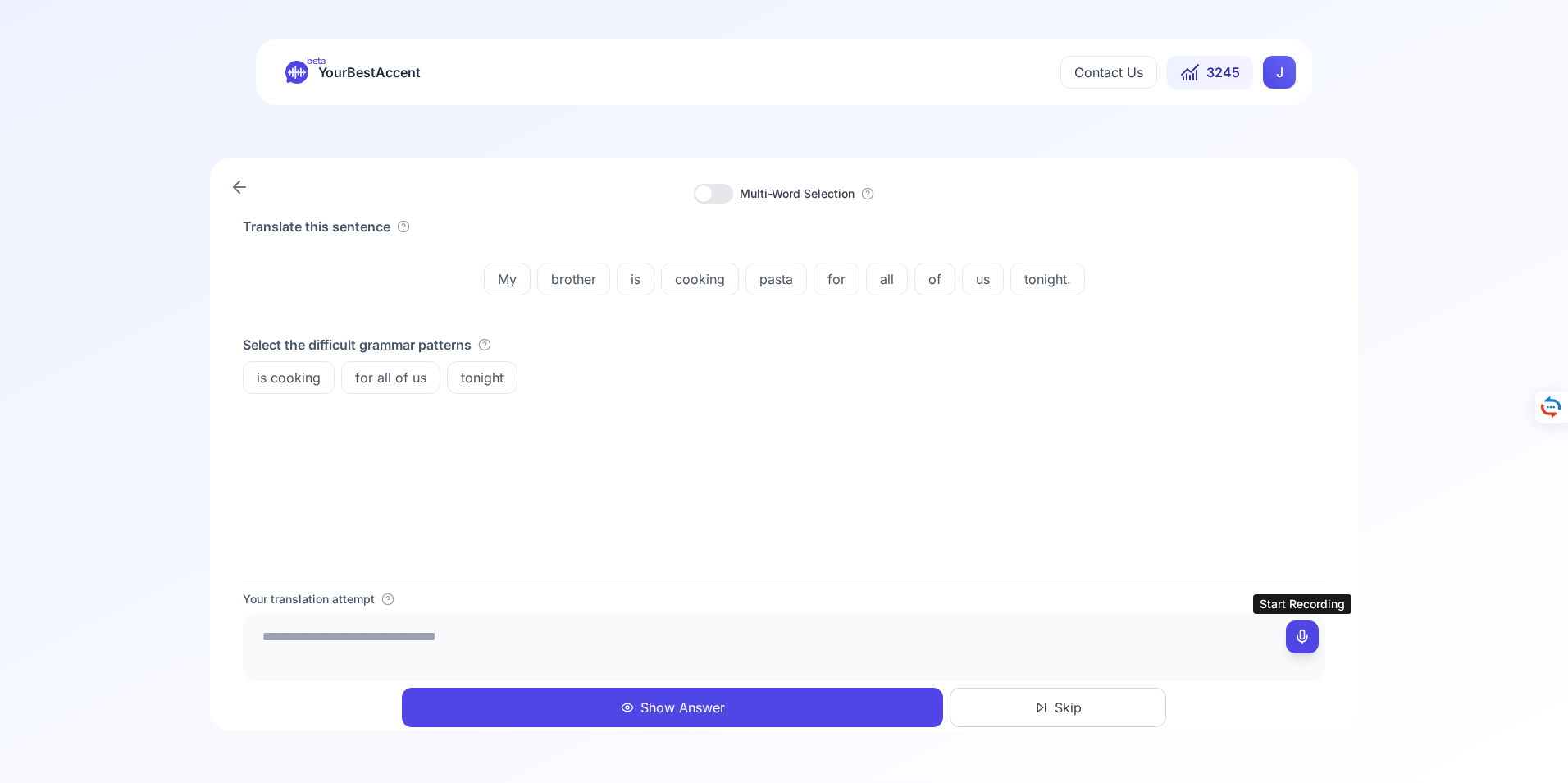
click at [1294, 628] on button at bounding box center [1302, 637] width 33 height 33
click at [1305, 634] on icon at bounding box center [1302, 637] width 16 height 16
click at [375, 642] on textarea "**********" at bounding box center [784, 645] width 1070 height 49
click at [419, 638] on textarea "**********" at bounding box center [784, 645] width 1070 height 49
click at [502, 638] on textarea "**********" at bounding box center [784, 645] width 1070 height 49
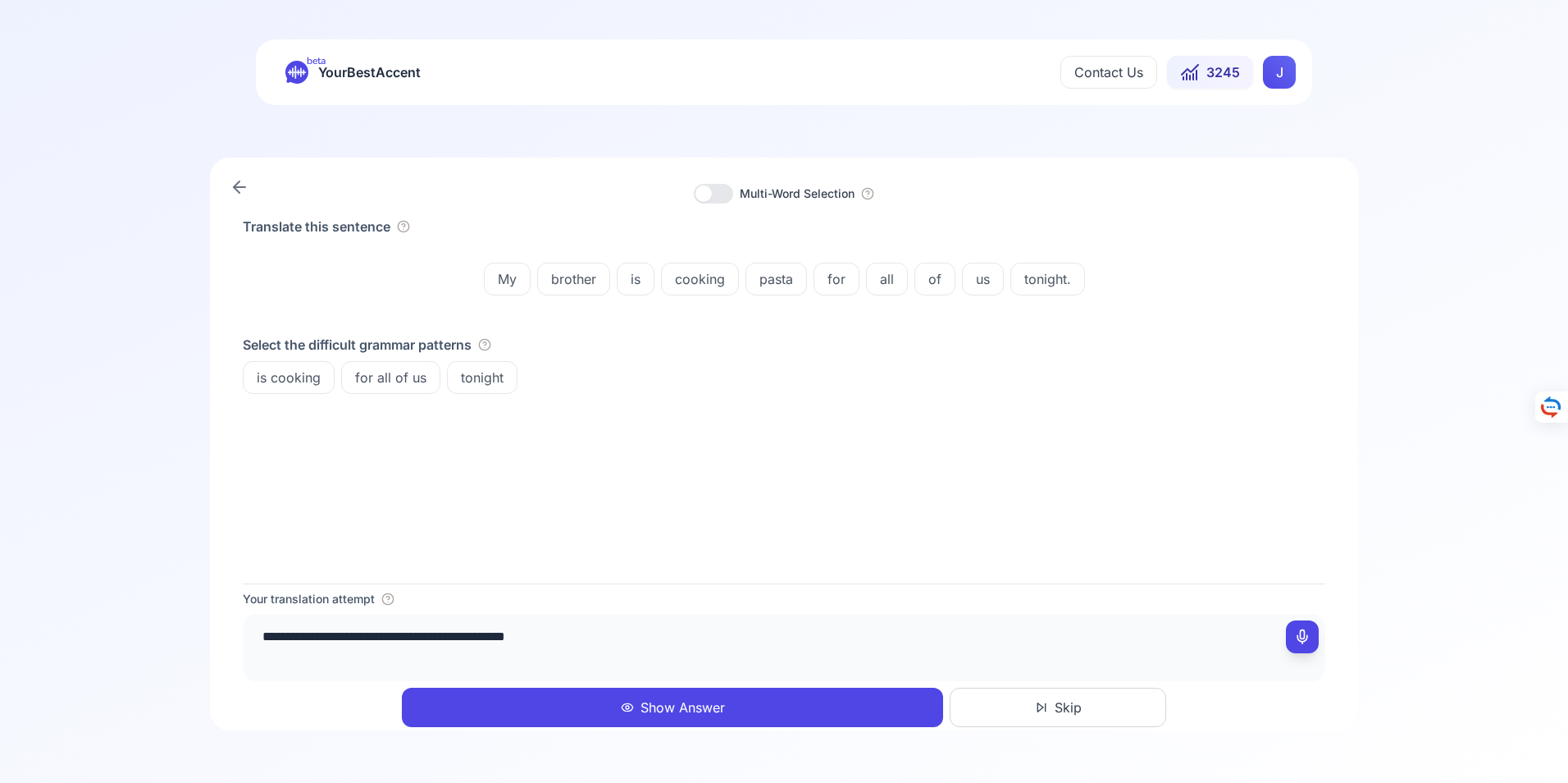
type textarea "**********"
click at [678, 703] on button "Show Answer" at bounding box center [672, 707] width 541 height 40
